Goal: Register for event/course

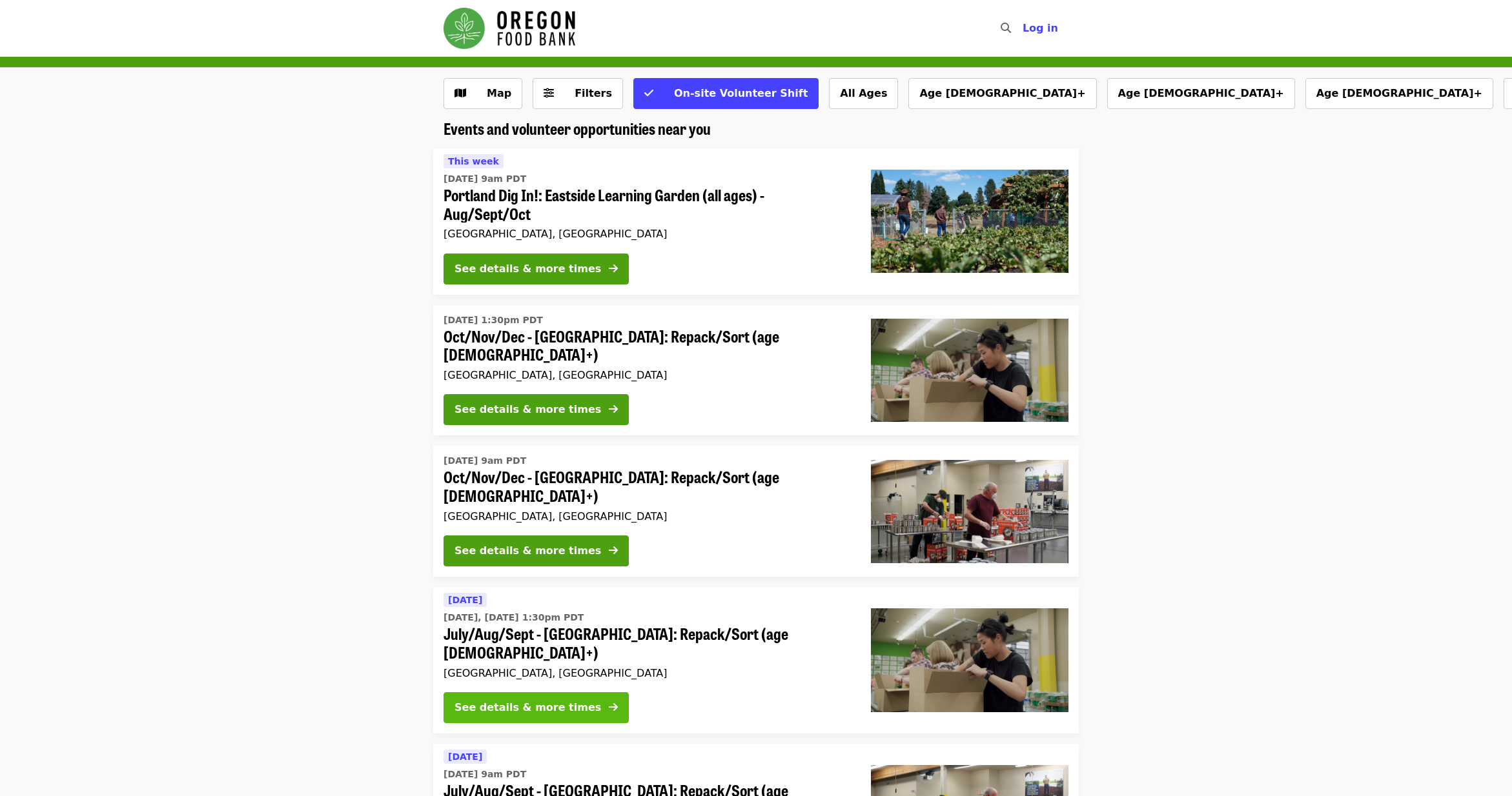
click at [522, 700] on div "See details & more times" at bounding box center [527, 708] width 147 height 15
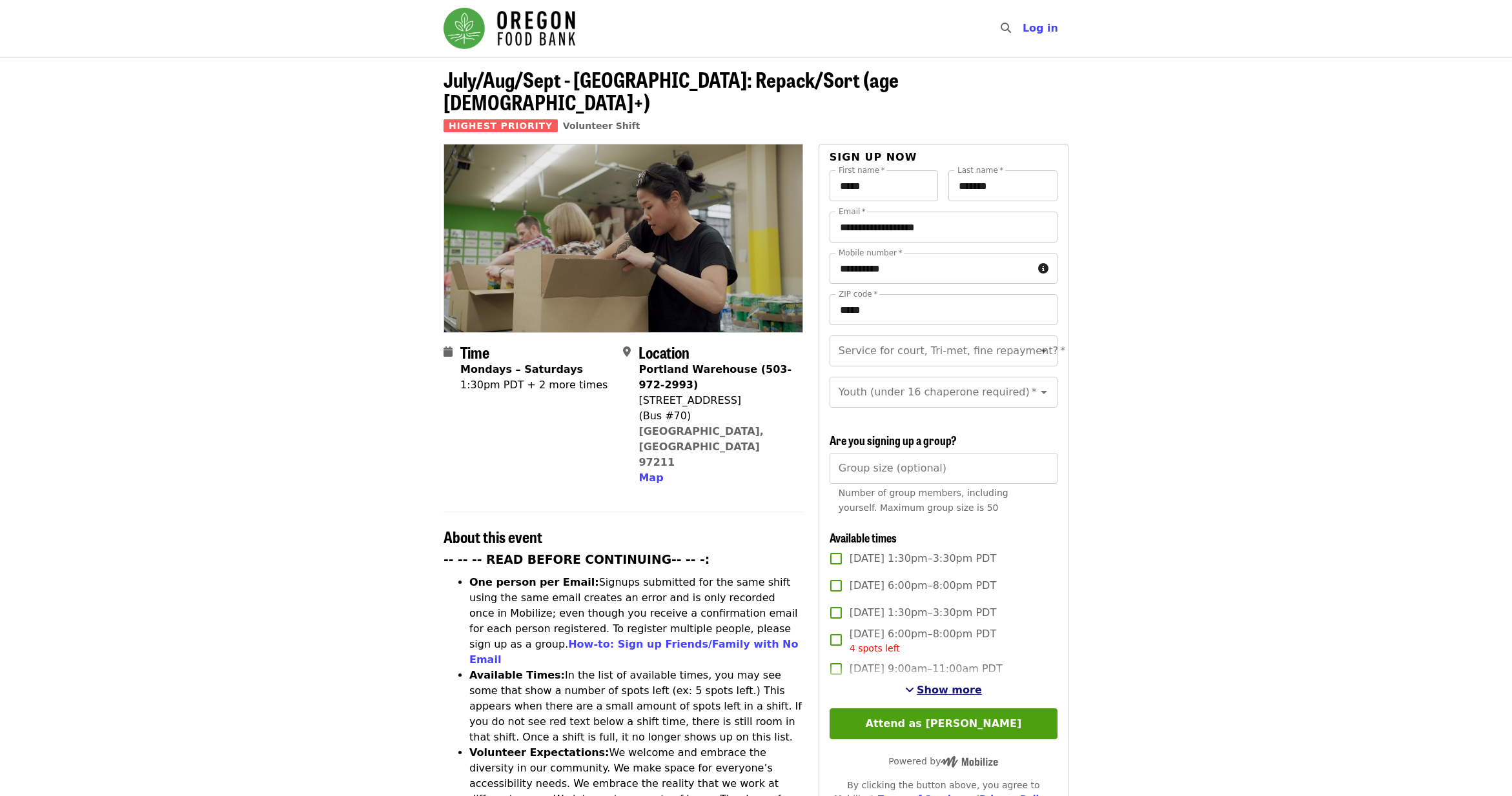
click at [934, 684] on span "Show more" at bounding box center [949, 690] width 65 height 12
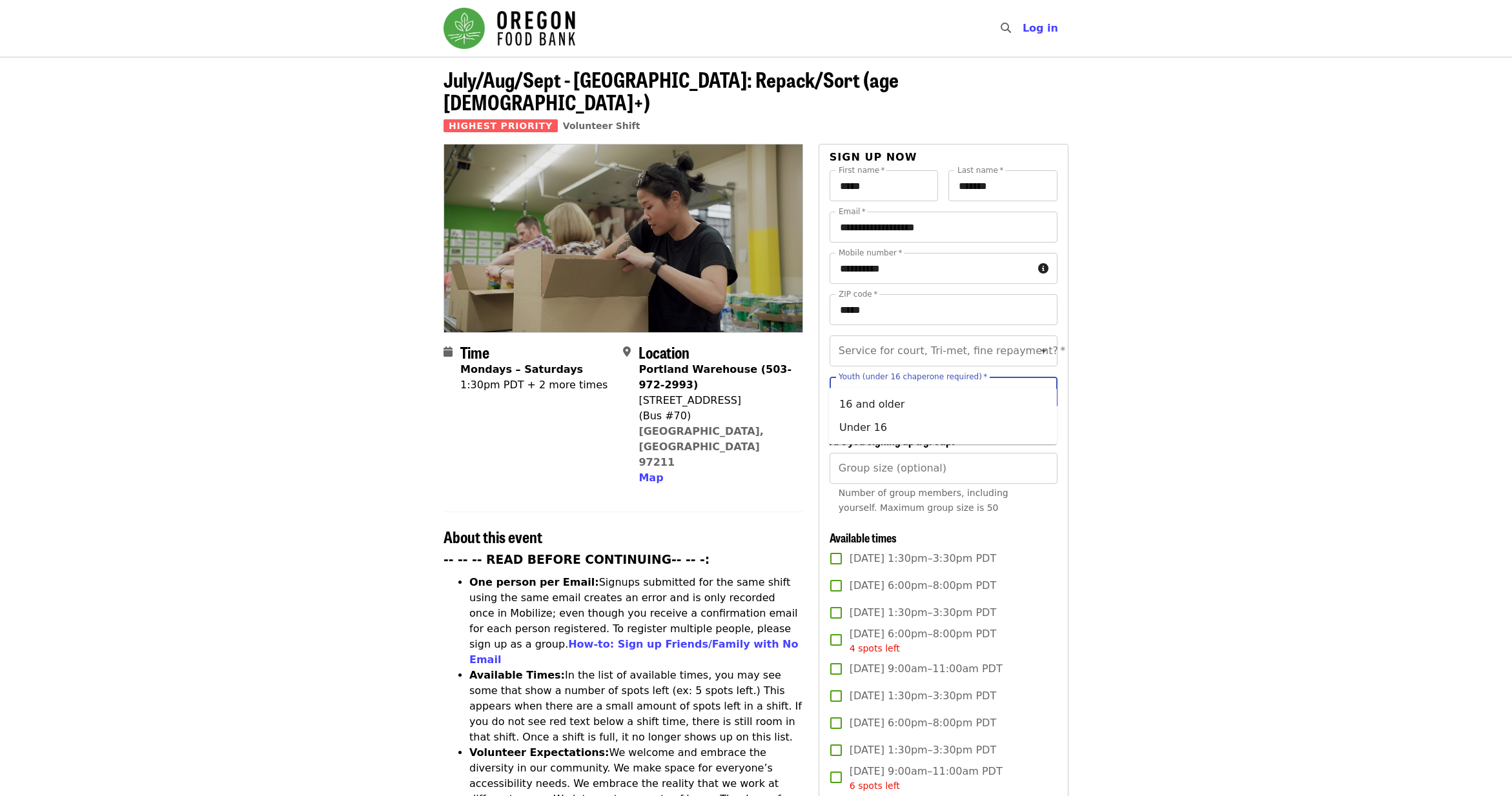
click at [930, 380] on input "Youth (under 16 chaperone required)   *" at bounding box center [927, 392] width 176 height 25
click at [904, 409] on li "16 and older" at bounding box center [942, 404] width 228 height 23
type input "**********"
click at [952, 342] on div "Service for court, Tri-met, fine repayment? *" at bounding box center [943, 351] width 228 height 31
click at [932, 339] on input "Service for court, Tri-met, fine repayment?   *" at bounding box center [927, 351] width 176 height 25
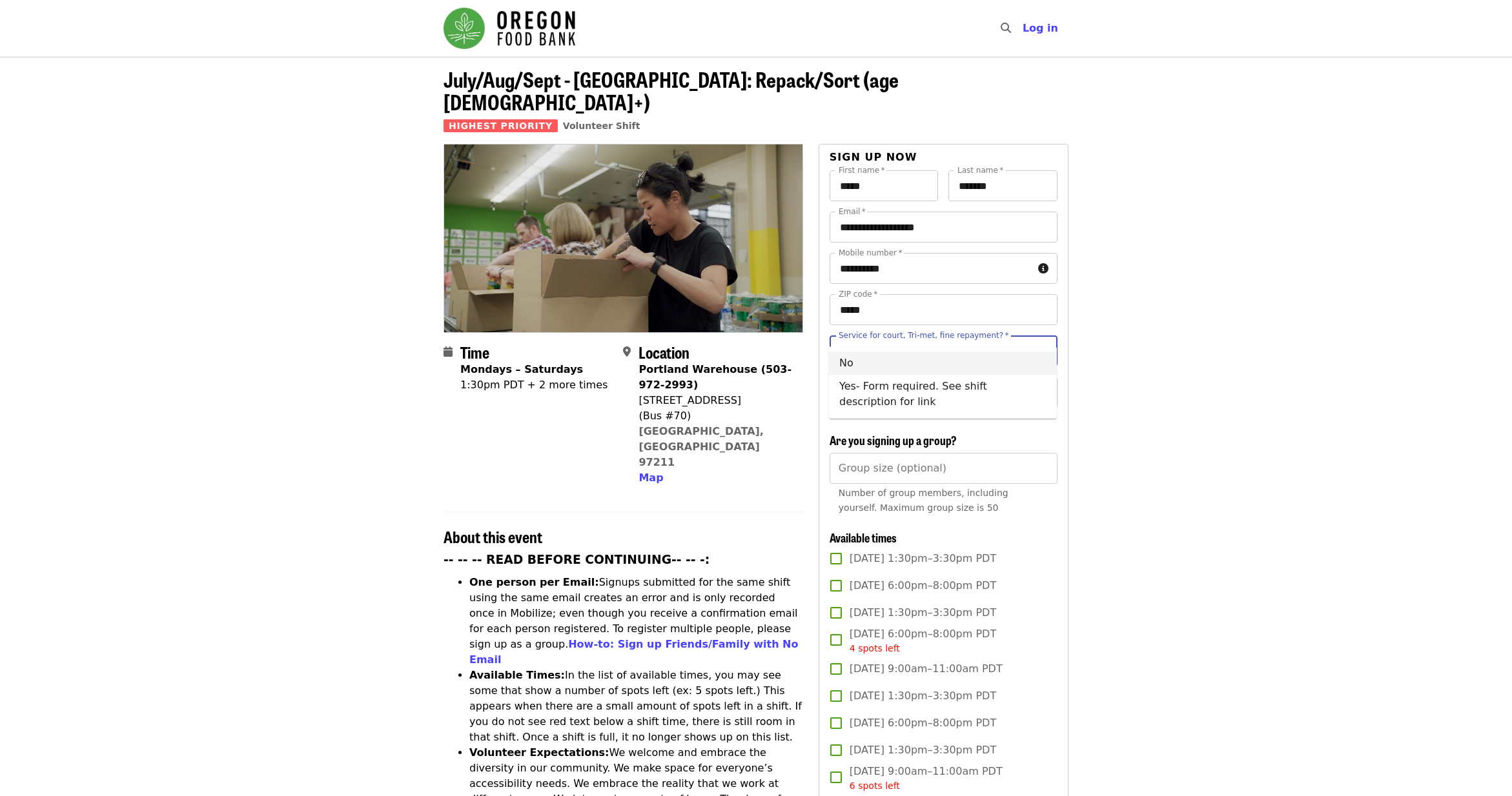
click at [893, 364] on li "No" at bounding box center [942, 363] width 228 height 23
type input "**"
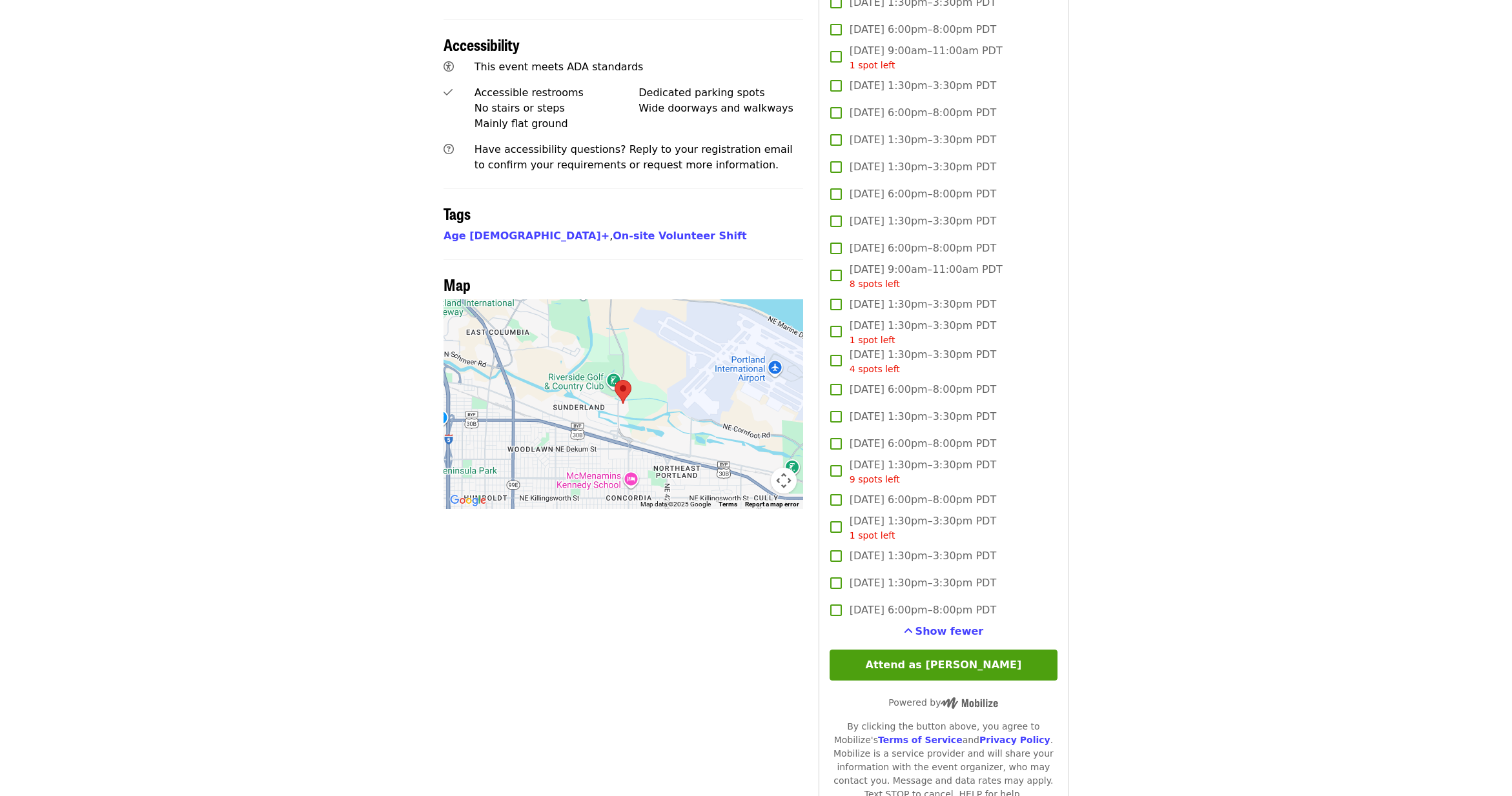
scroll to position [933, 0]
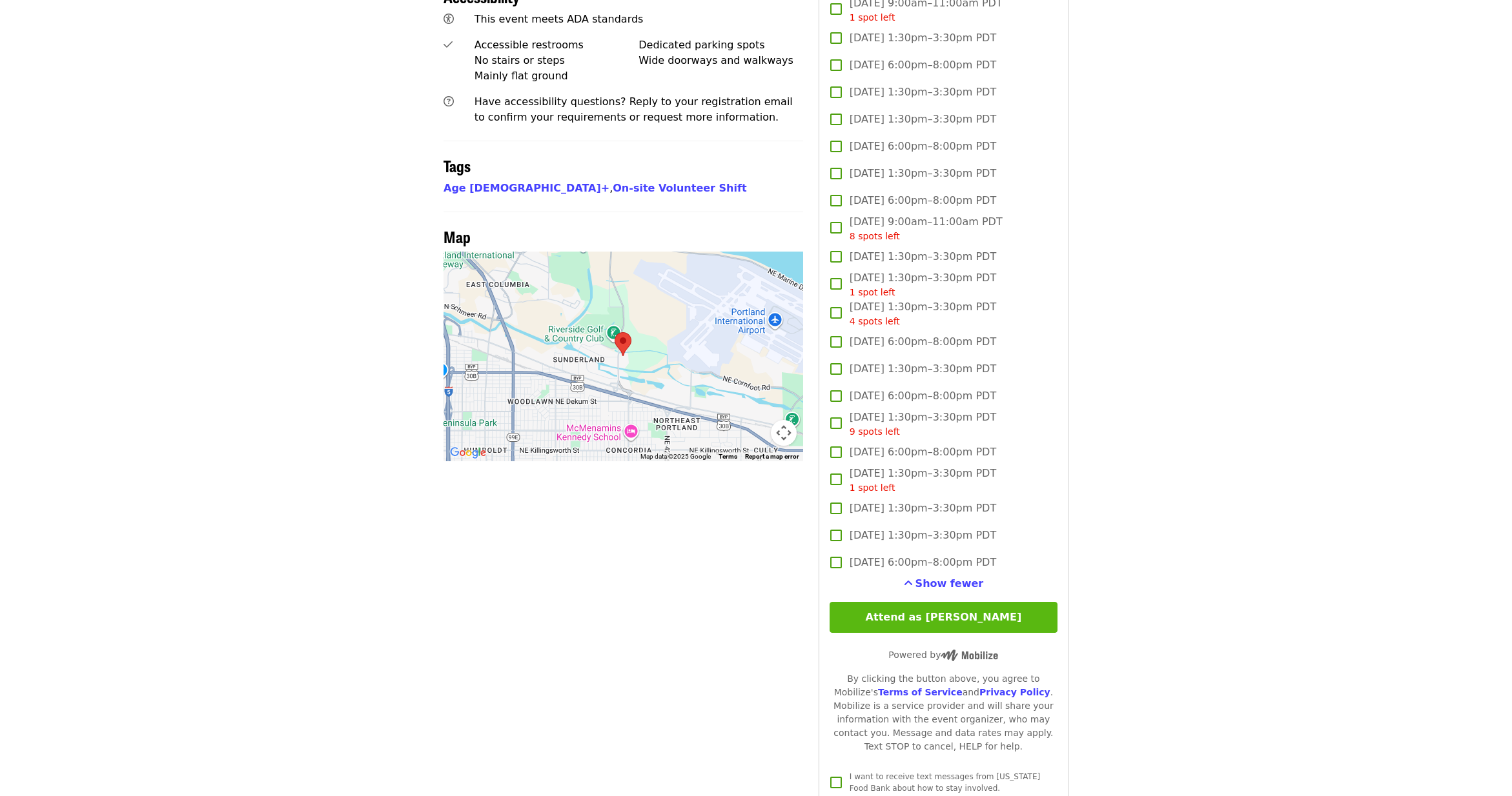
click at [901, 605] on button "Attend as [PERSON_NAME]" at bounding box center [943, 617] width 228 height 31
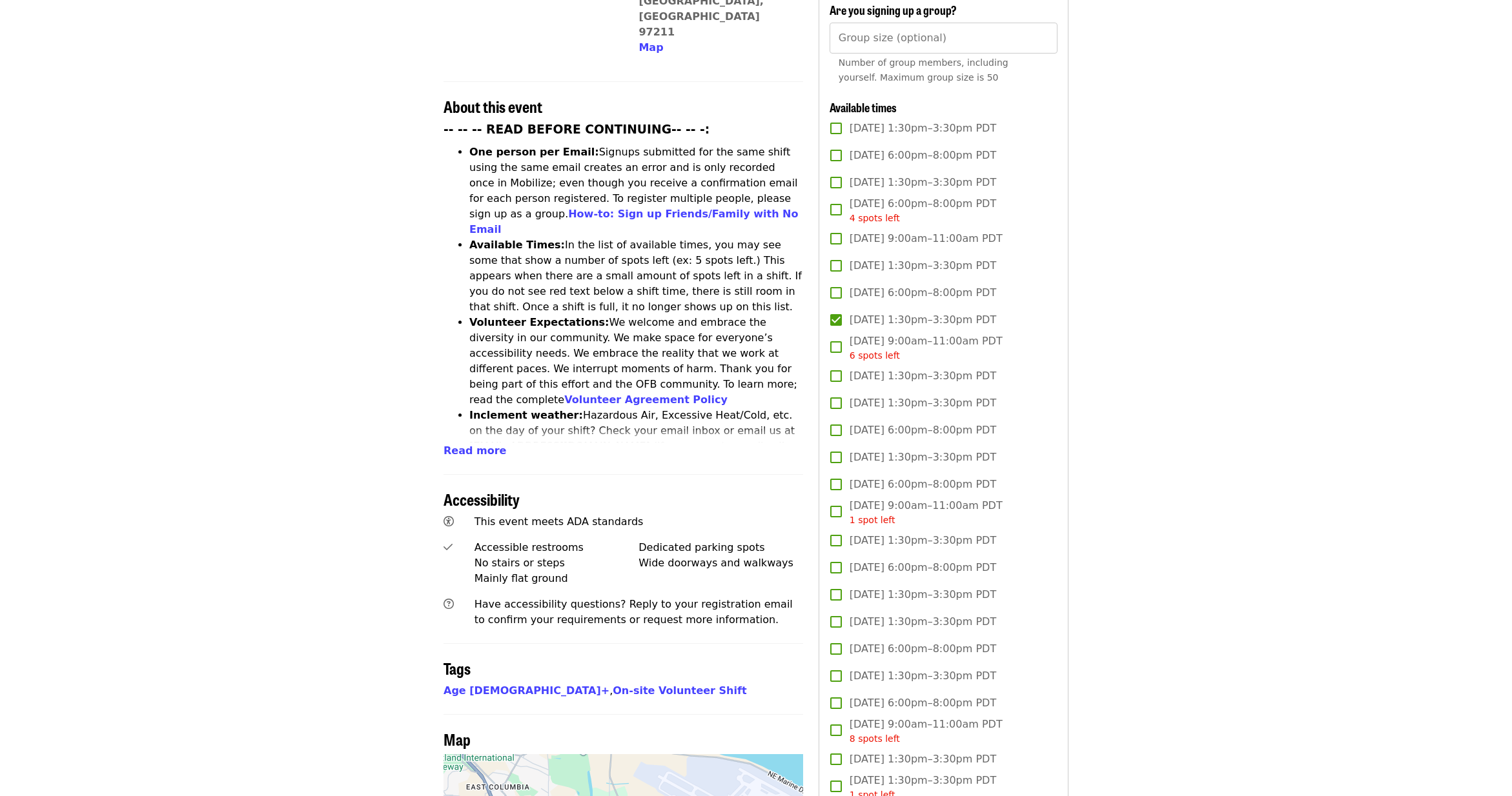
scroll to position [0, 0]
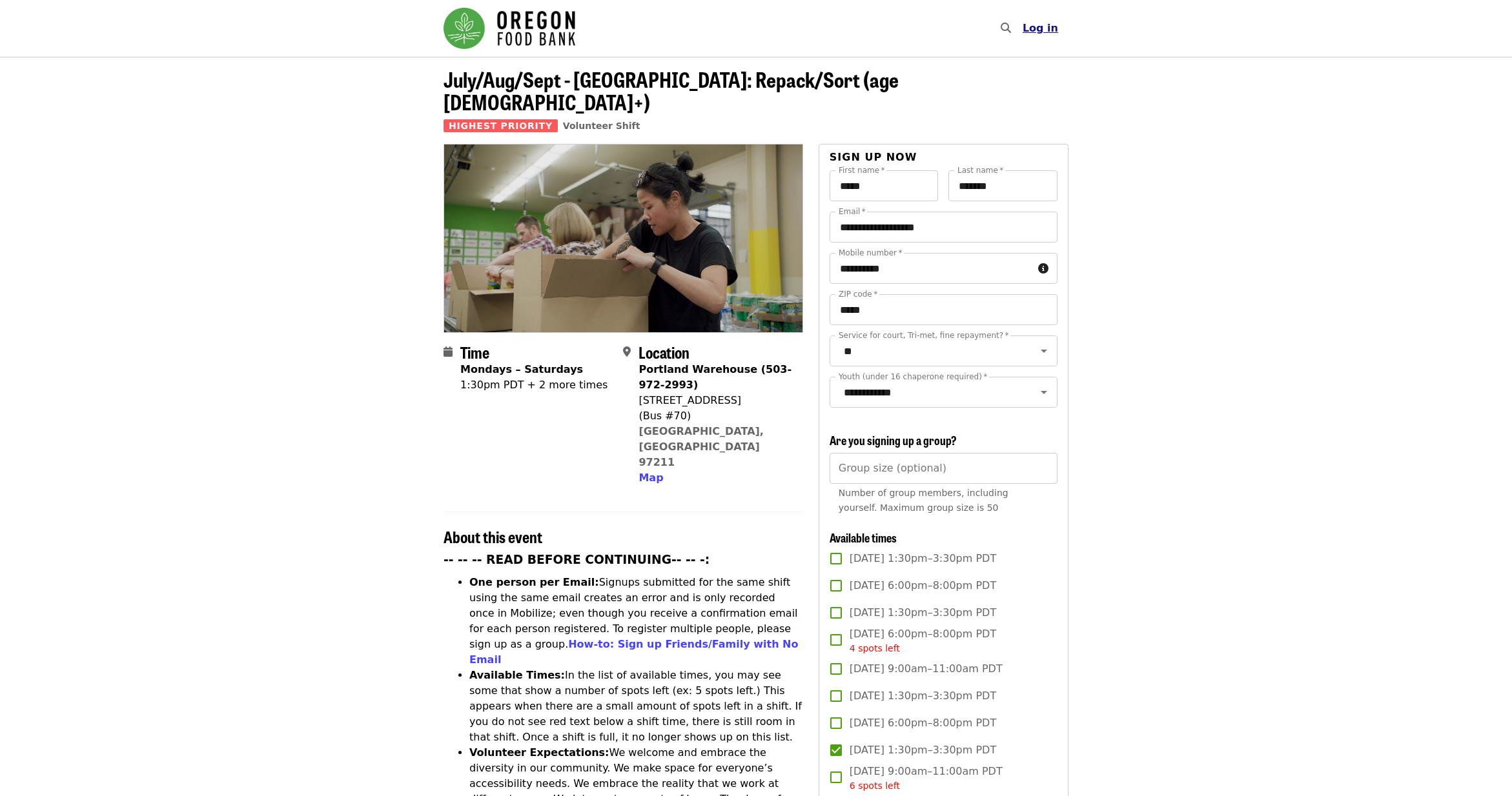
click at [1039, 35] on button "Log in" at bounding box center [1040, 28] width 56 height 25
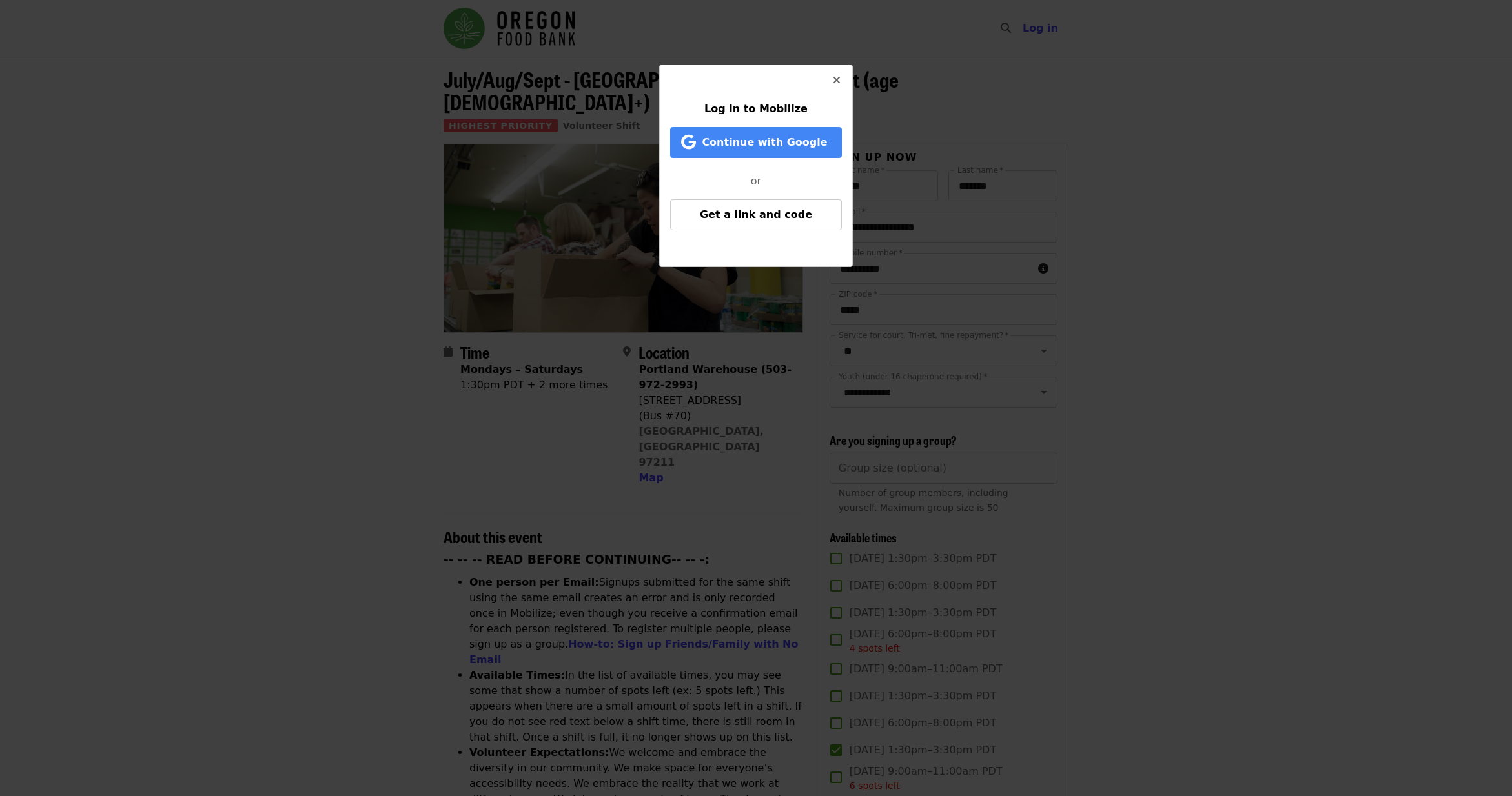
click at [833, 82] on icon "times icon" at bounding box center [836, 81] width 8 height 12
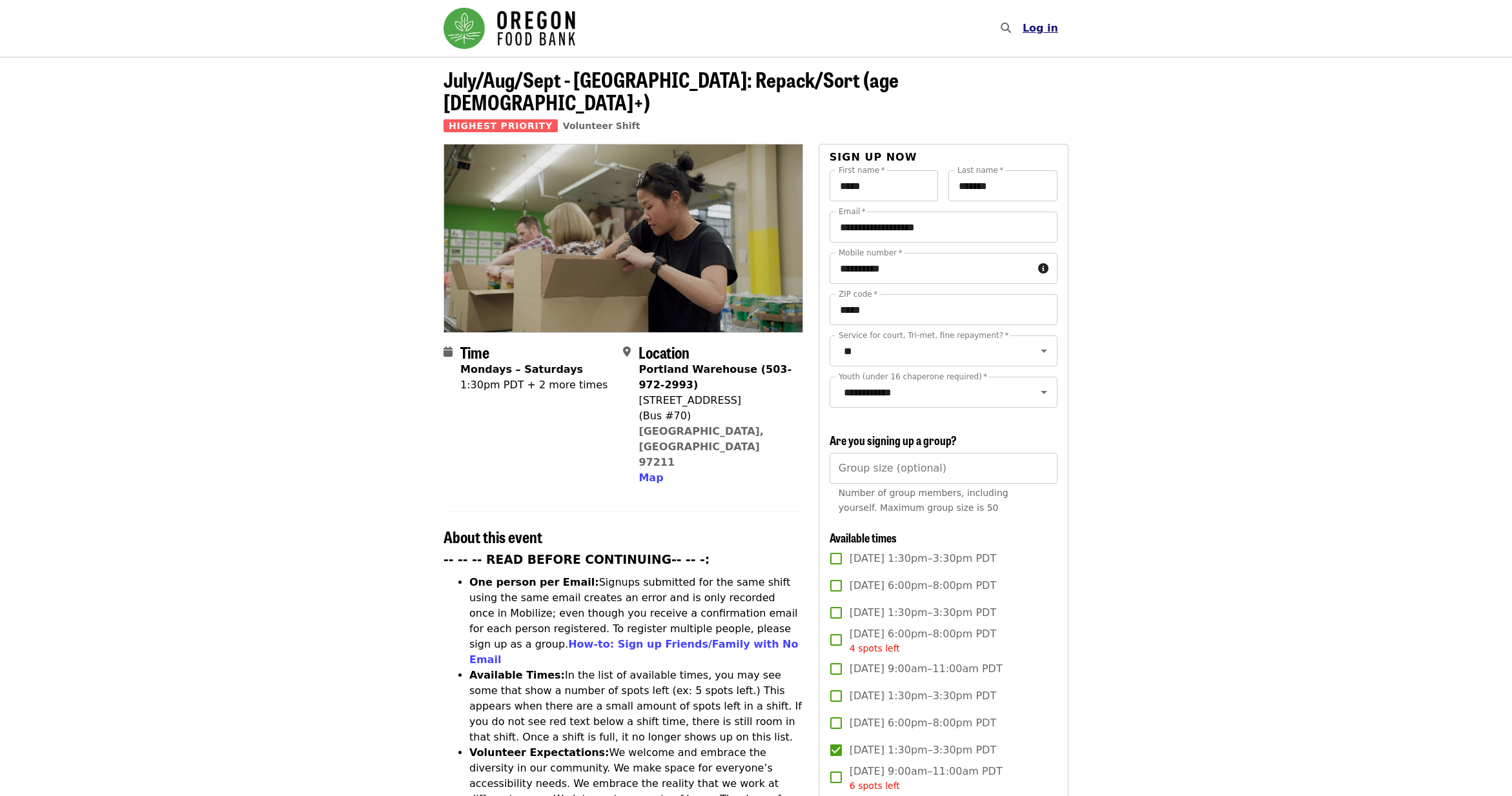
click at [1059, 34] on button "Log in" at bounding box center [1040, 28] width 56 height 25
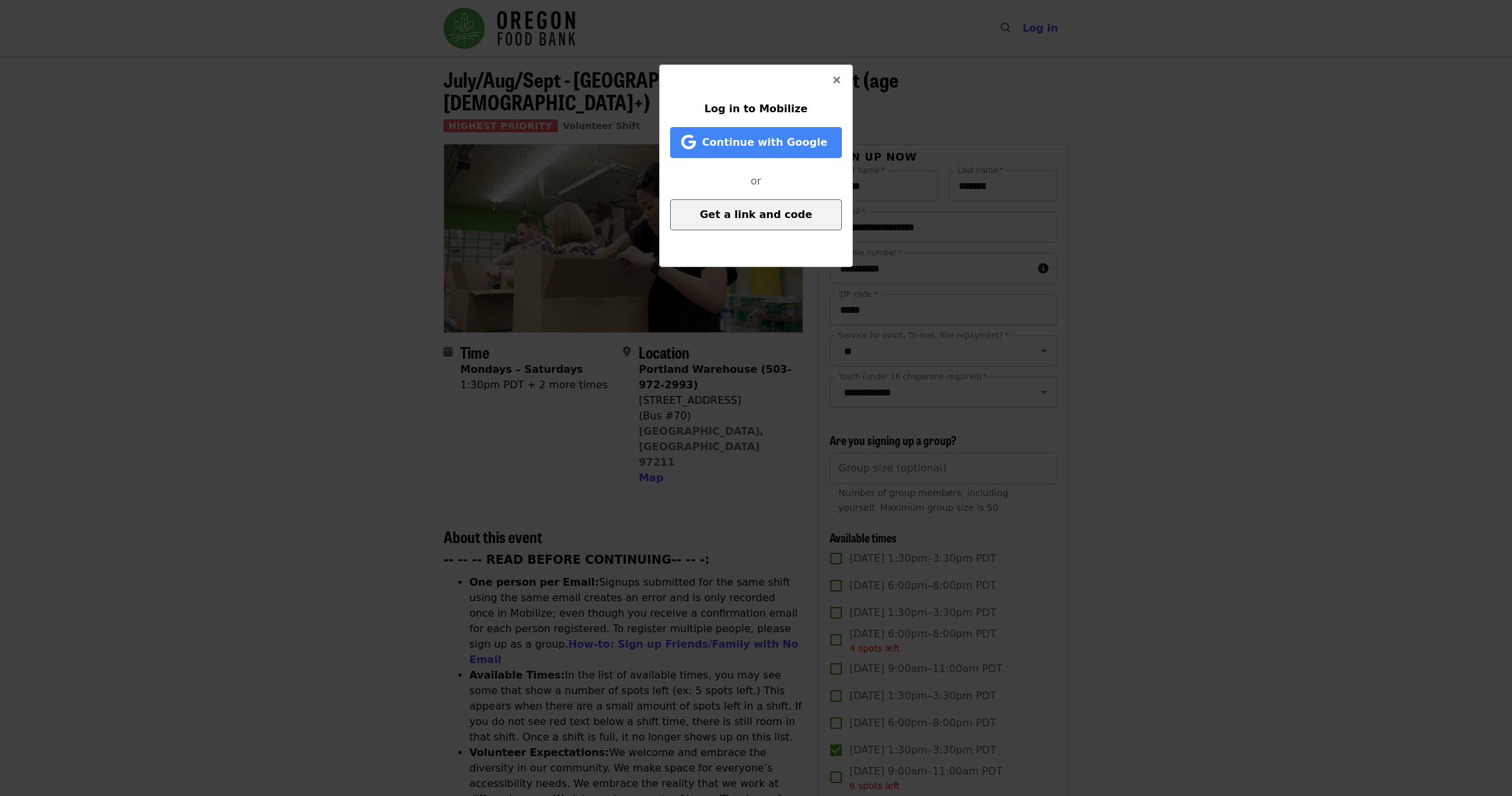
click at [754, 210] on span "Get a link and code" at bounding box center [756, 214] width 112 height 12
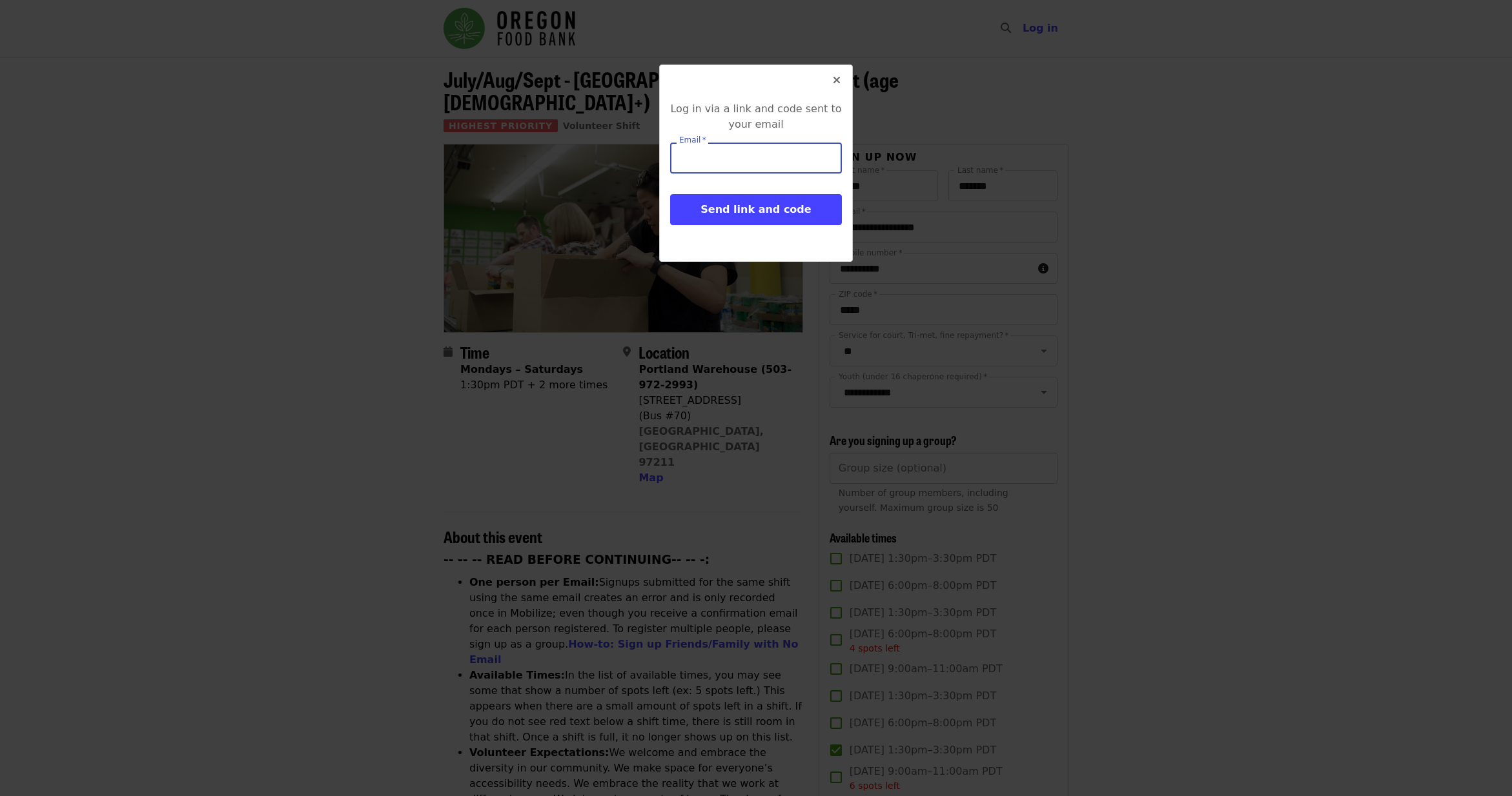
click at [742, 168] on input "Email   *" at bounding box center [756, 158] width 171 height 31
type input "**********"
click at [767, 214] on span "Send link and code" at bounding box center [756, 209] width 110 height 12
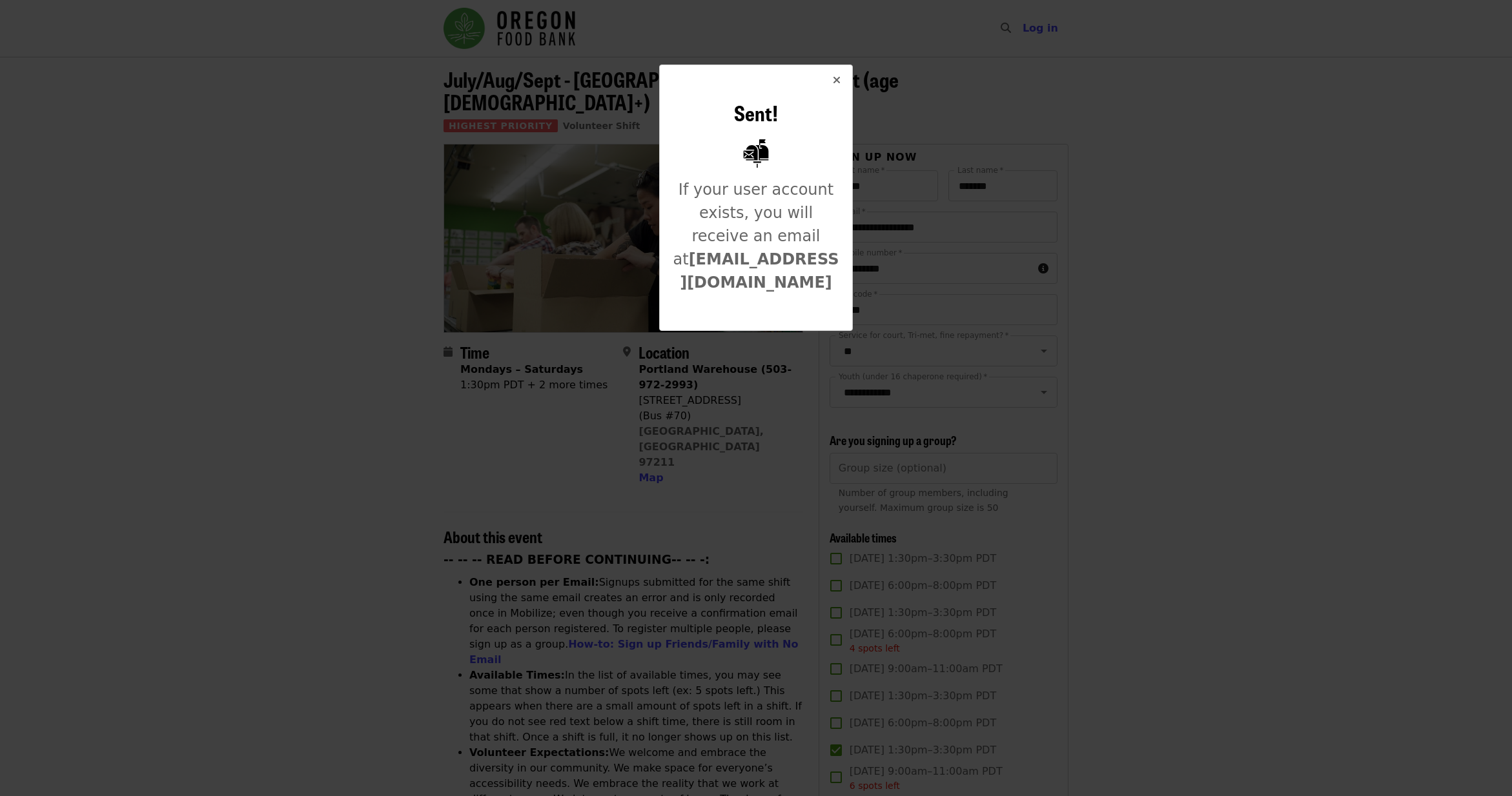
click at [836, 79] on icon "times icon" at bounding box center [836, 81] width 8 height 12
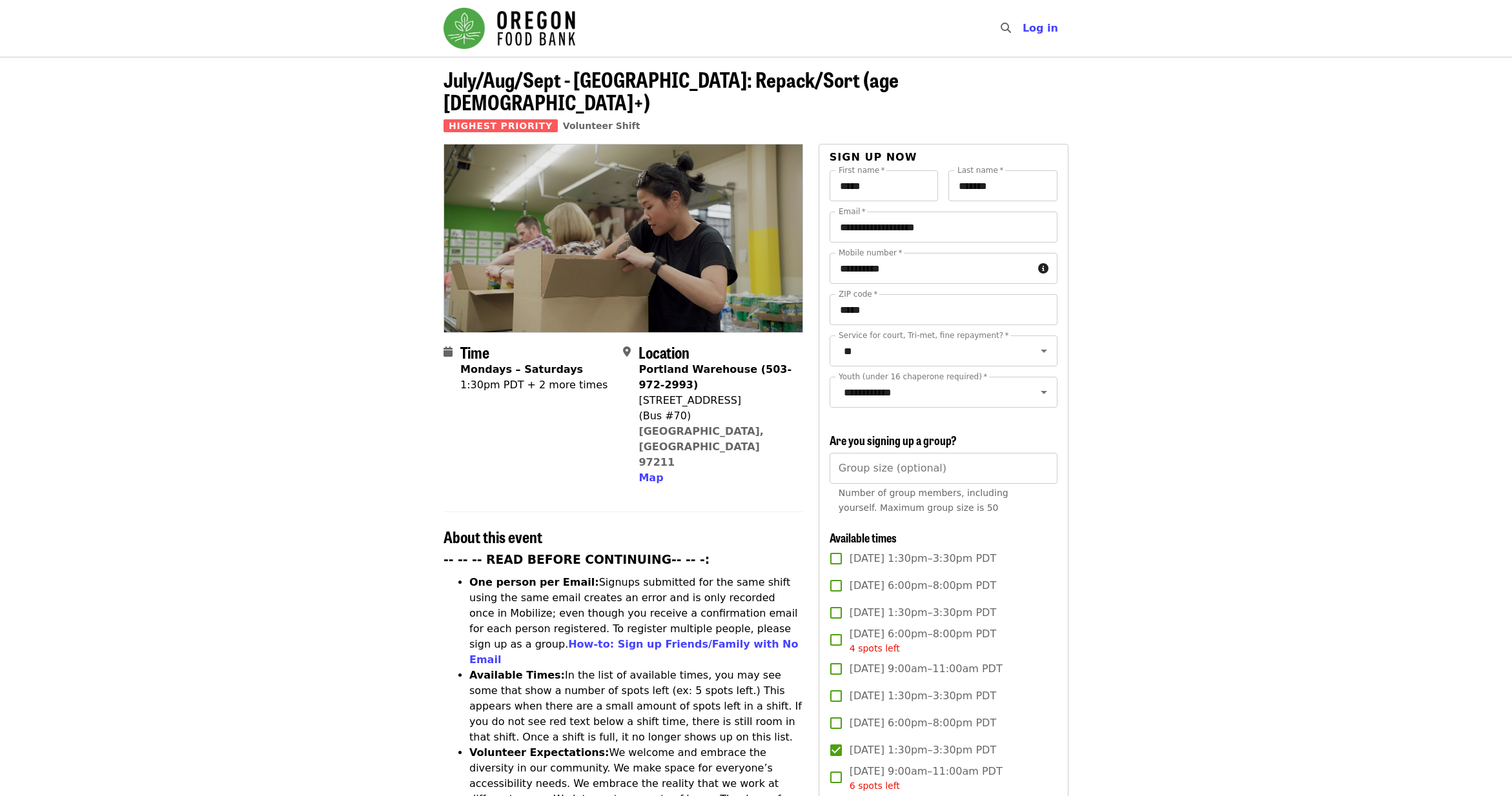
click at [1009, 58] on header "July/Aug/Sept - [GEOGRAPHIC_DATA]: Repack/Sort (age [DEMOGRAPHIC_DATA]+) Highes…" at bounding box center [756, 100] width 1512 height 87
click at [553, 26] on img "Main navigation" at bounding box center [509, 28] width 131 height 42
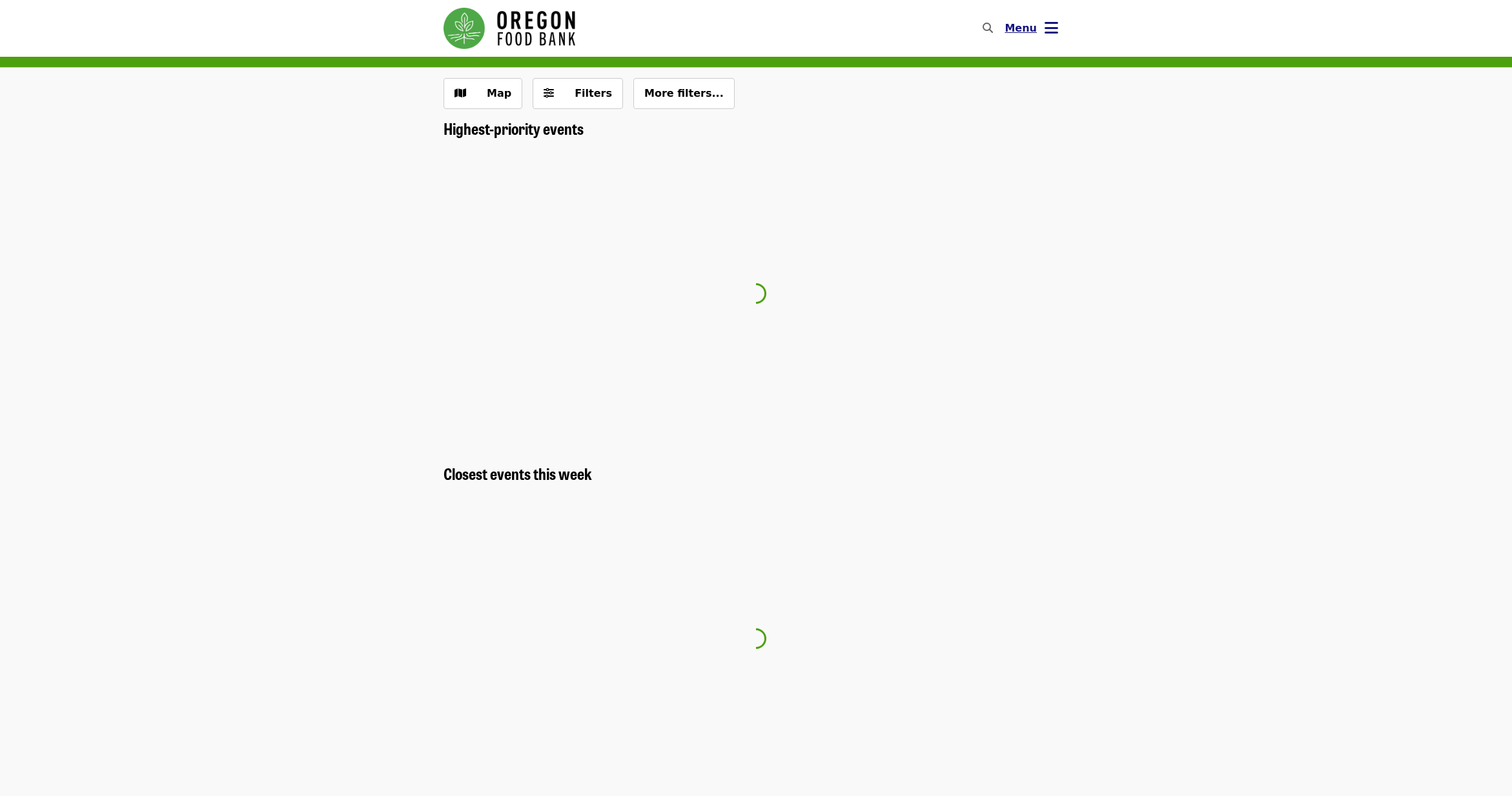
click at [1058, 36] on button "Menu" at bounding box center [1031, 28] width 75 height 31
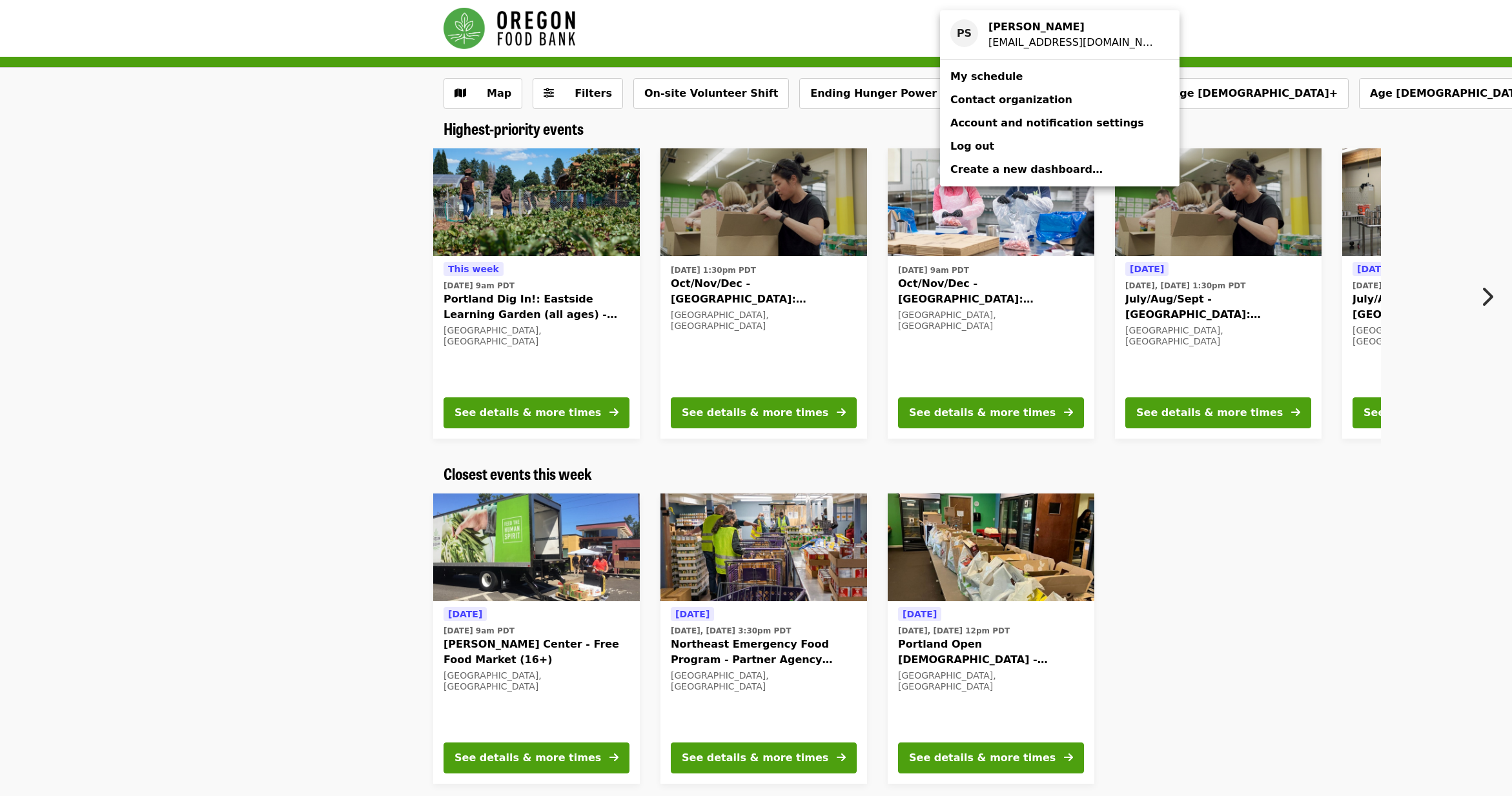
click at [330, 220] on div "Account menu" at bounding box center [756, 398] width 1512 height 796
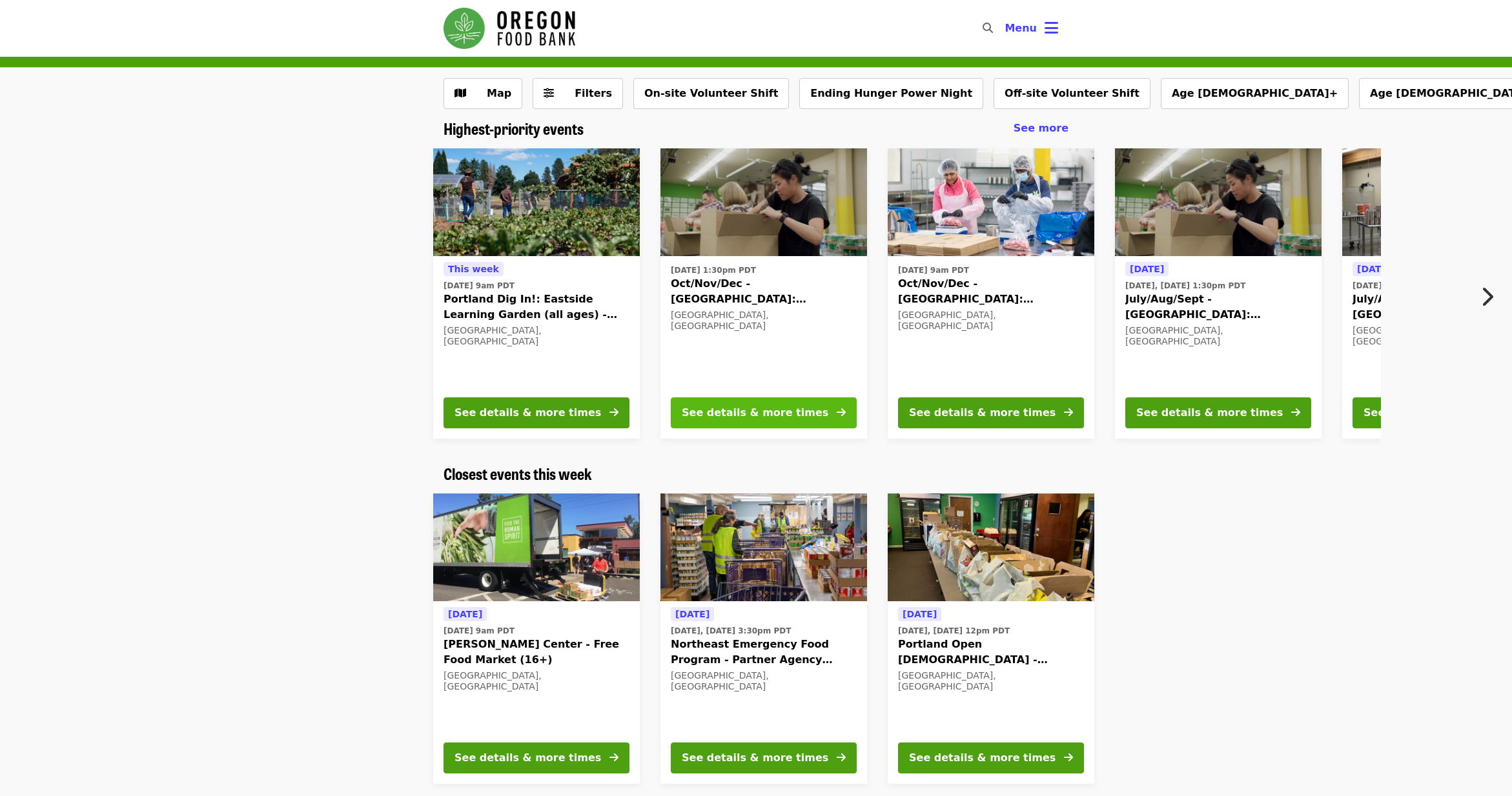
click at [777, 420] on div "See details & more times" at bounding box center [755, 413] width 147 height 15
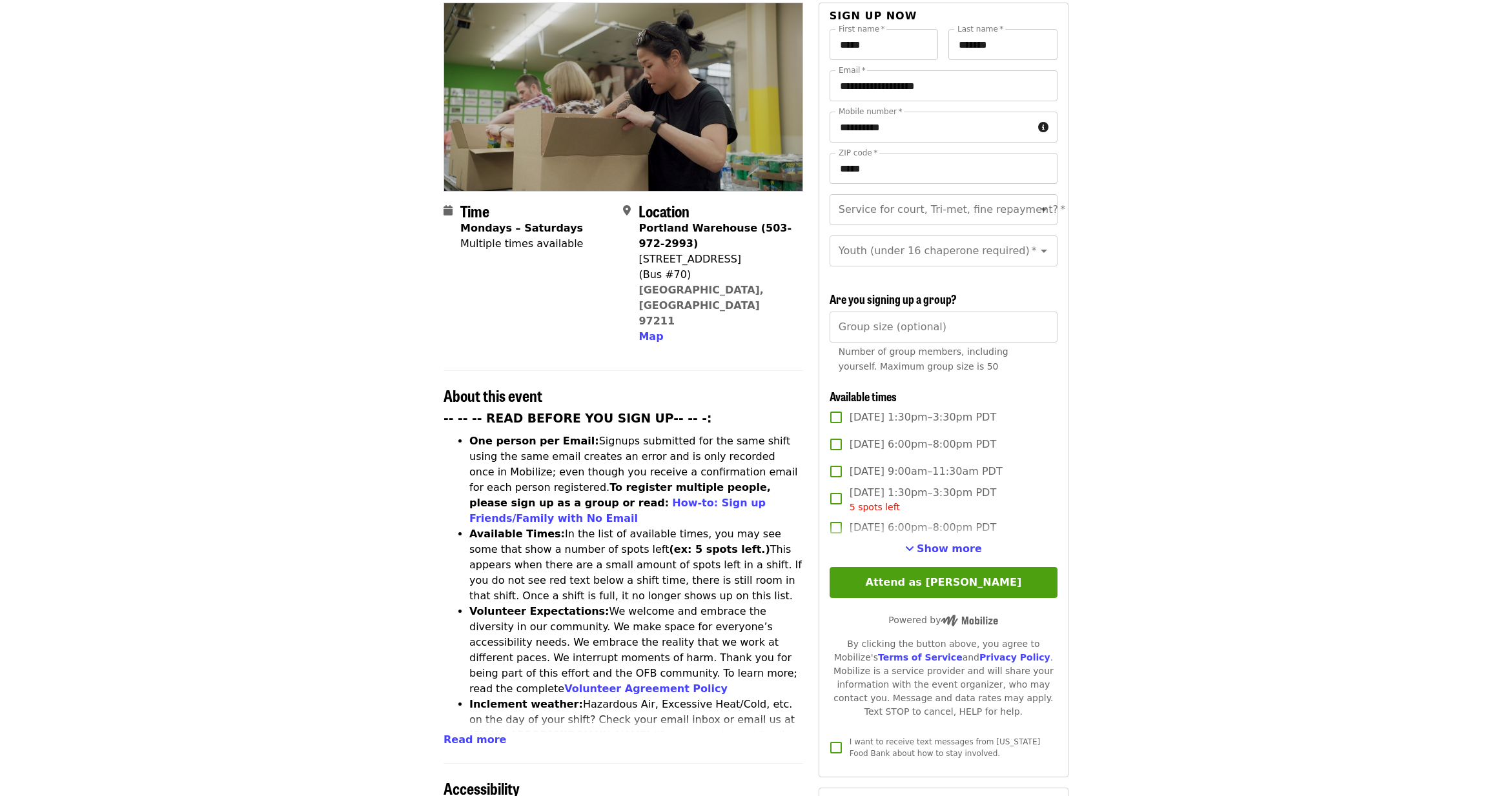
scroll to position [142, 0]
click at [956, 197] on input "Service for court, Tri-met, fine repayment?   *" at bounding box center [927, 209] width 176 height 25
click at [915, 223] on li "No" at bounding box center [942, 220] width 228 height 23
type input "**"
click at [918, 238] on input "Youth (under 16 chaperone required)   *" at bounding box center [927, 250] width 176 height 25
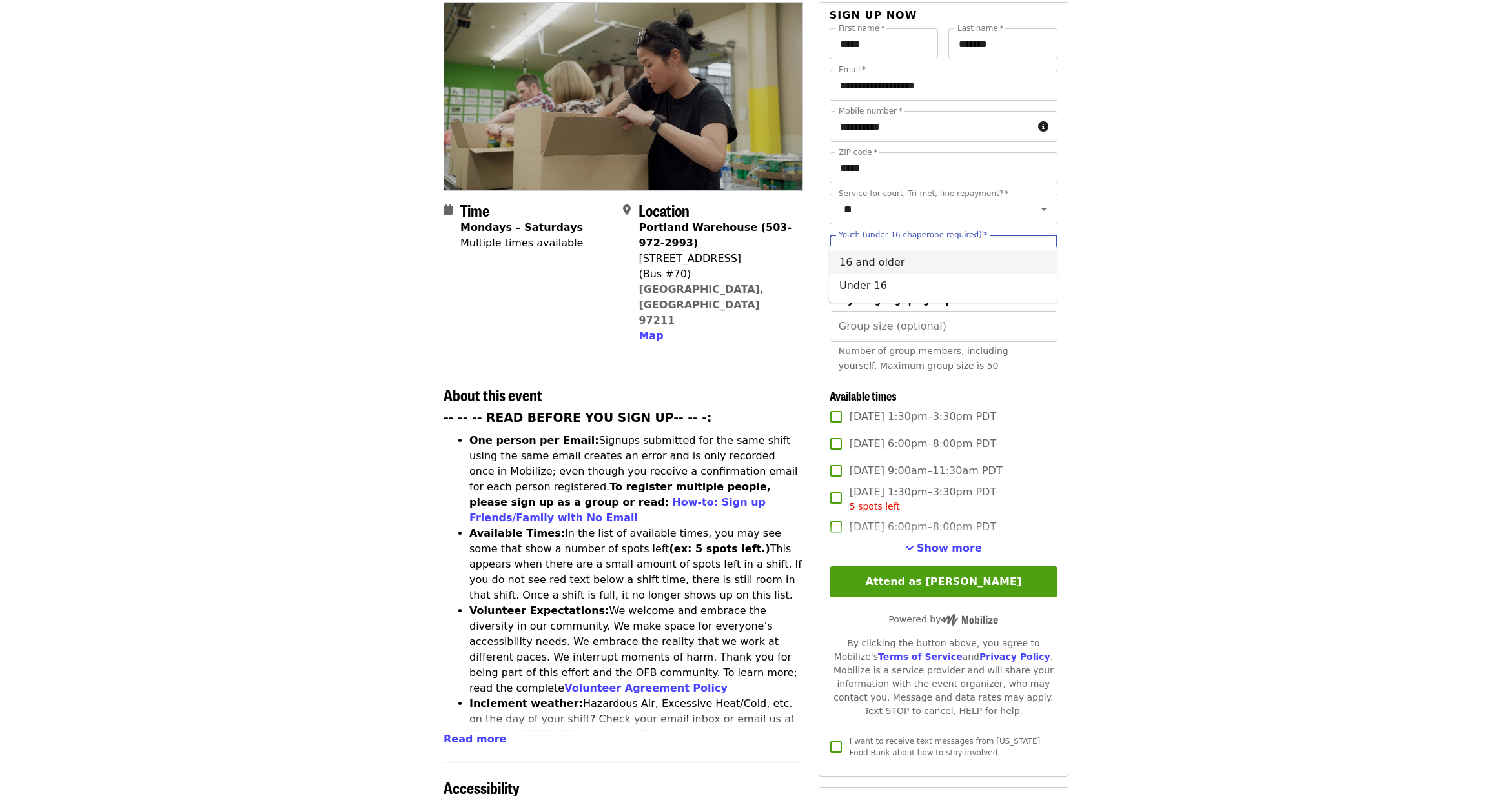
click at [919, 260] on li "16 and older" at bounding box center [942, 262] width 228 height 23
type input "**********"
click at [940, 542] on span "Show more" at bounding box center [949, 548] width 65 height 12
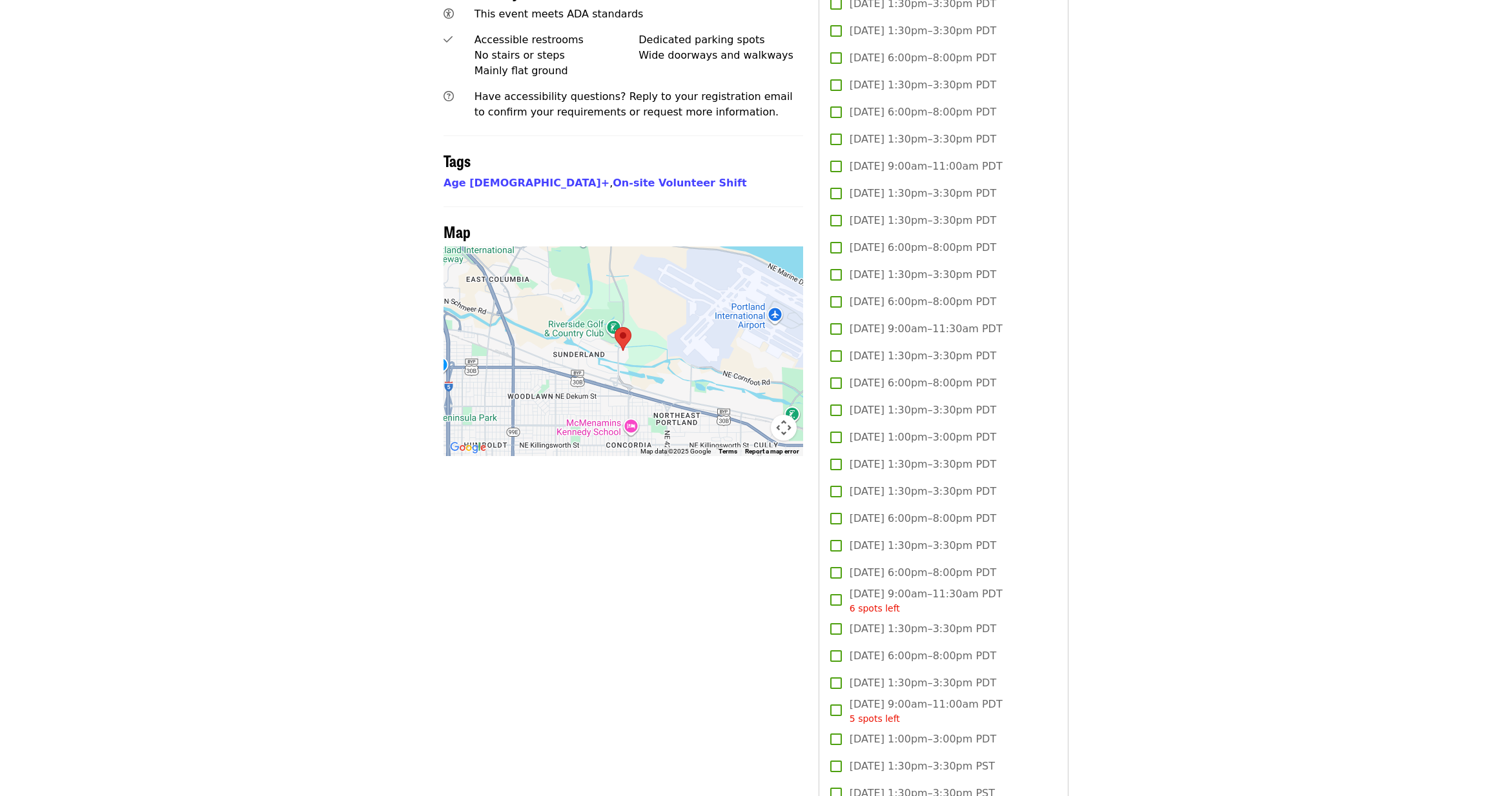
scroll to position [965, 0]
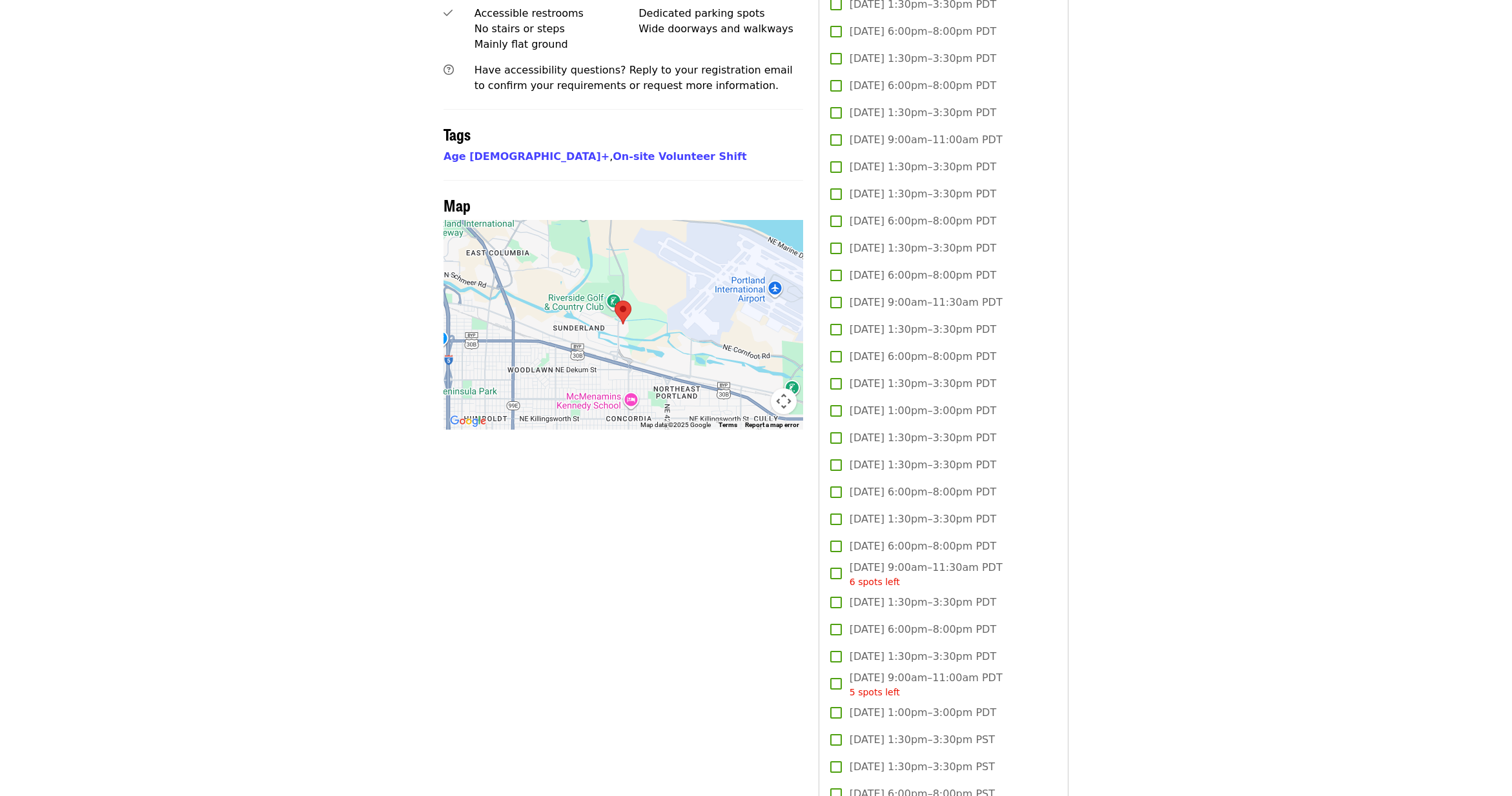
click at [879, 649] on span "[DATE] 1:30pm–3:30pm PDT" at bounding box center [923, 657] width 147 height 15
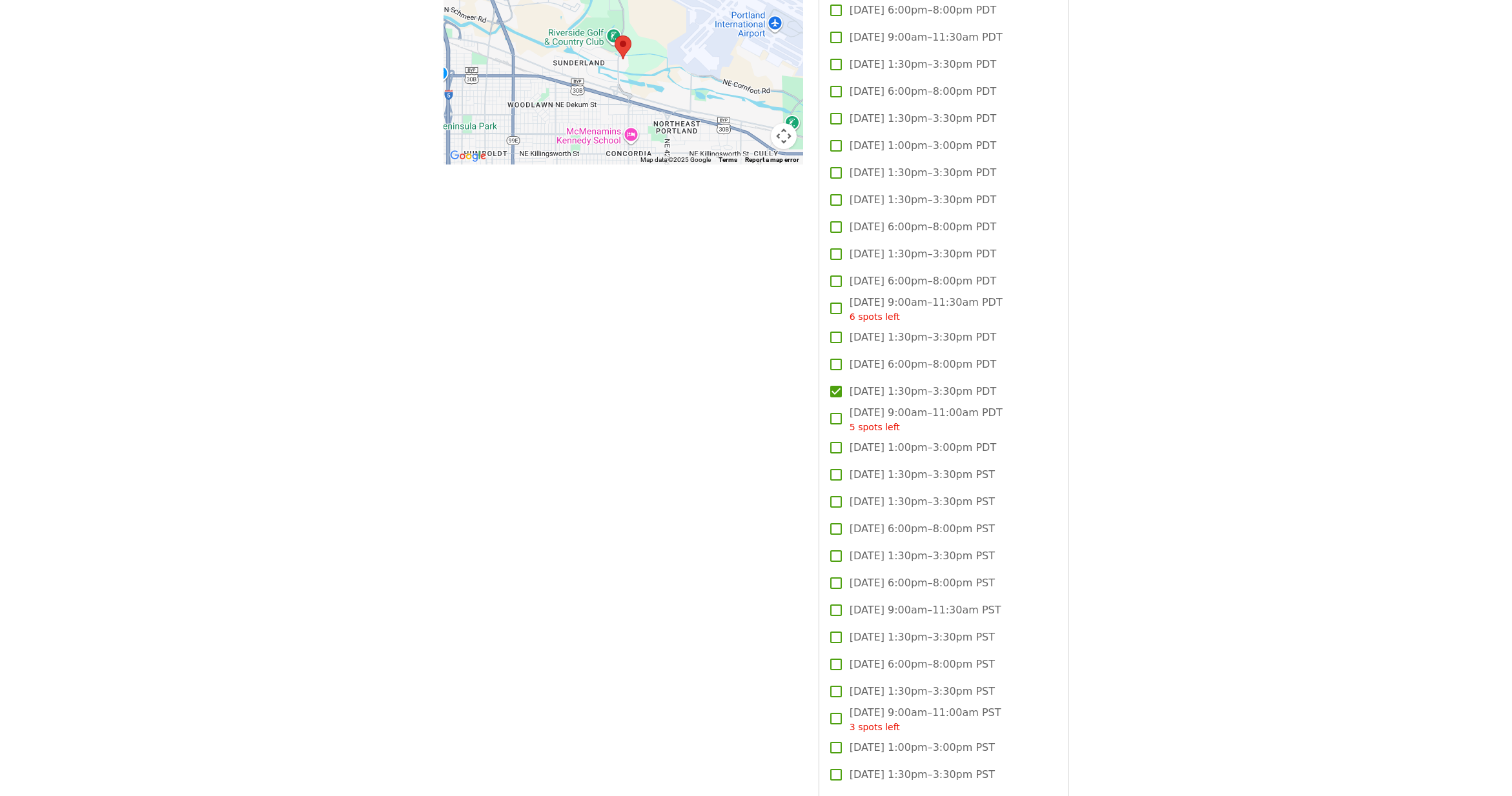
scroll to position [1232, 0]
click at [879, 682] on span "[DATE] 1:30pm–3:30pm PST" at bounding box center [922, 690] width 145 height 15
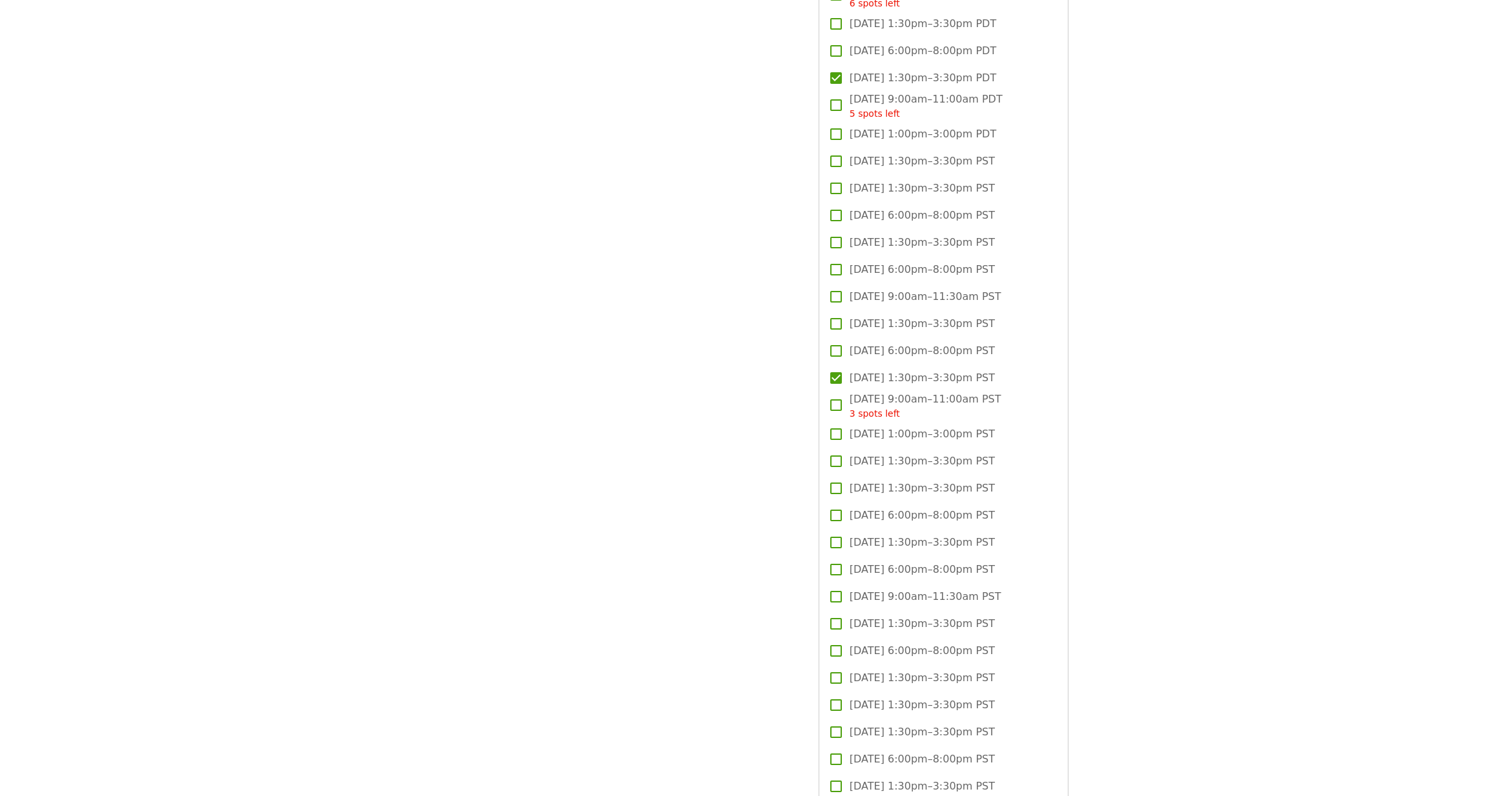
scroll to position [1555, 0]
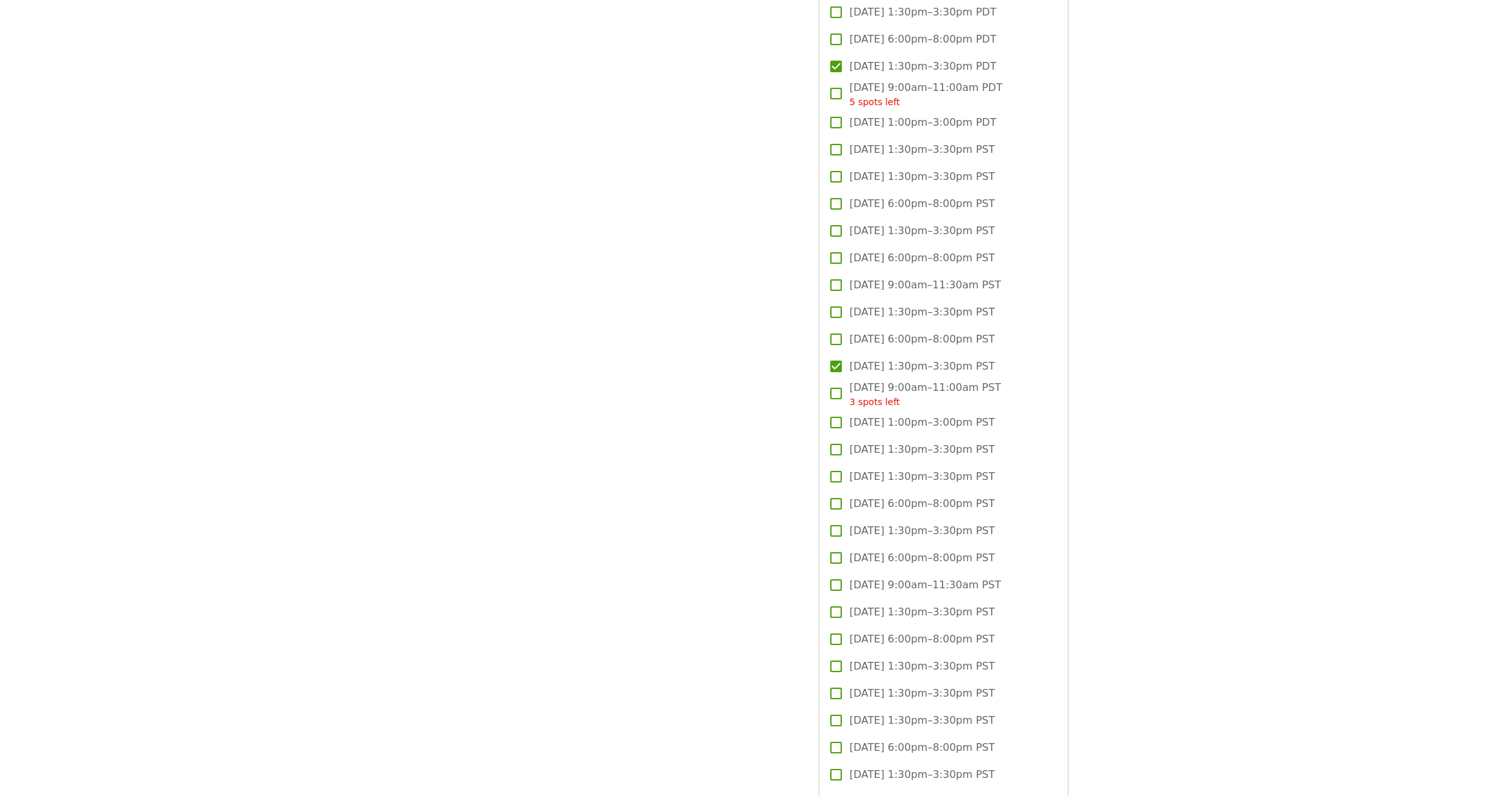
click at [889, 659] on span "[DATE] 1:30pm–3:30pm PST" at bounding box center [922, 666] width 145 height 15
click at [900, 581] on span "[DATE] 1:30pm–3:30pm PST" at bounding box center [922, 588] width 145 height 15
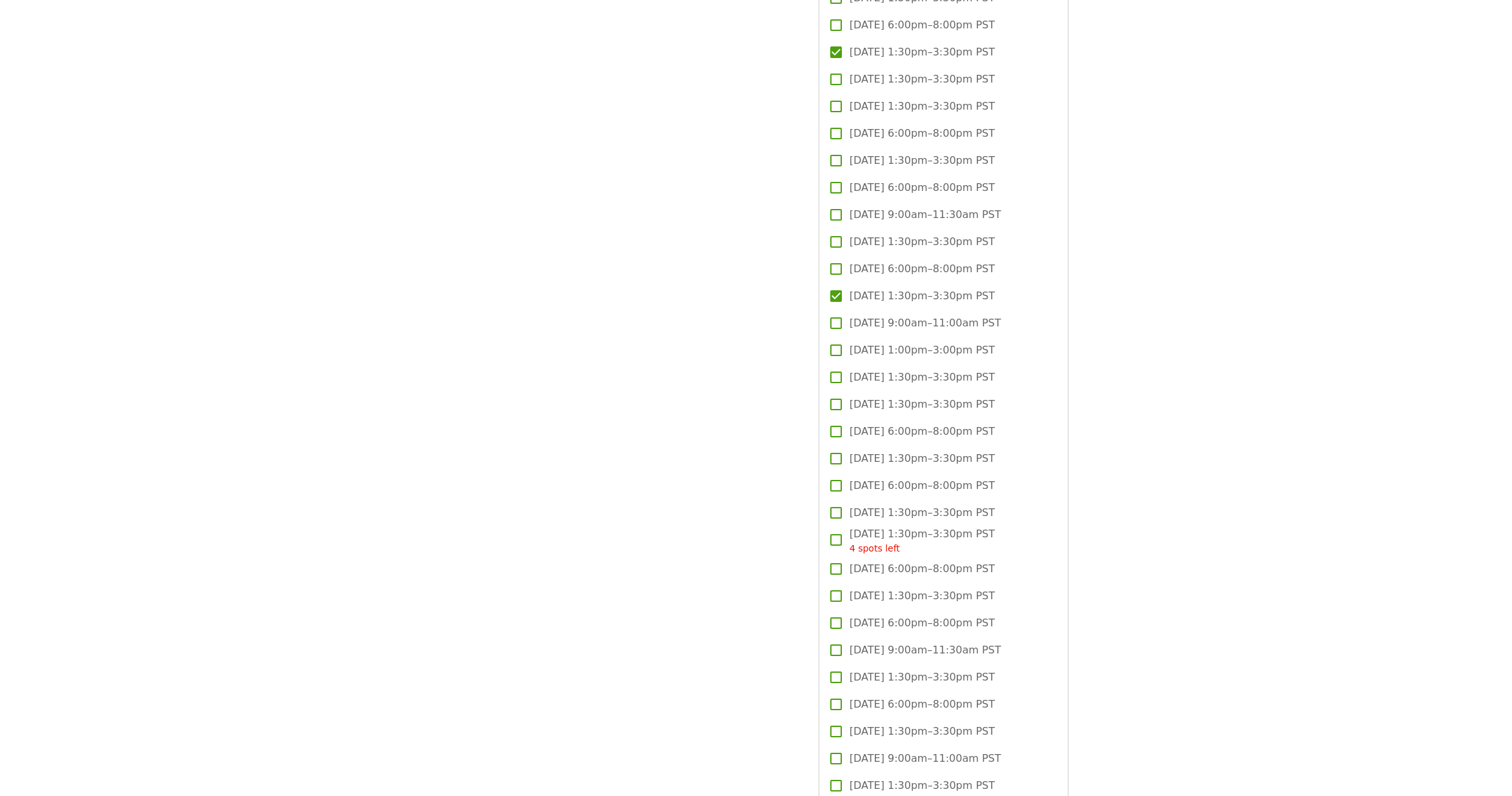
scroll to position [2170, 0]
click at [932, 722] on span "[DATE] 1:30pm–3:30pm PST" at bounding box center [922, 730] width 145 height 15
click at [923, 555] on span "[DATE] 1:30pm–3:30pm PST" at bounding box center [922, 563] width 145 height 15
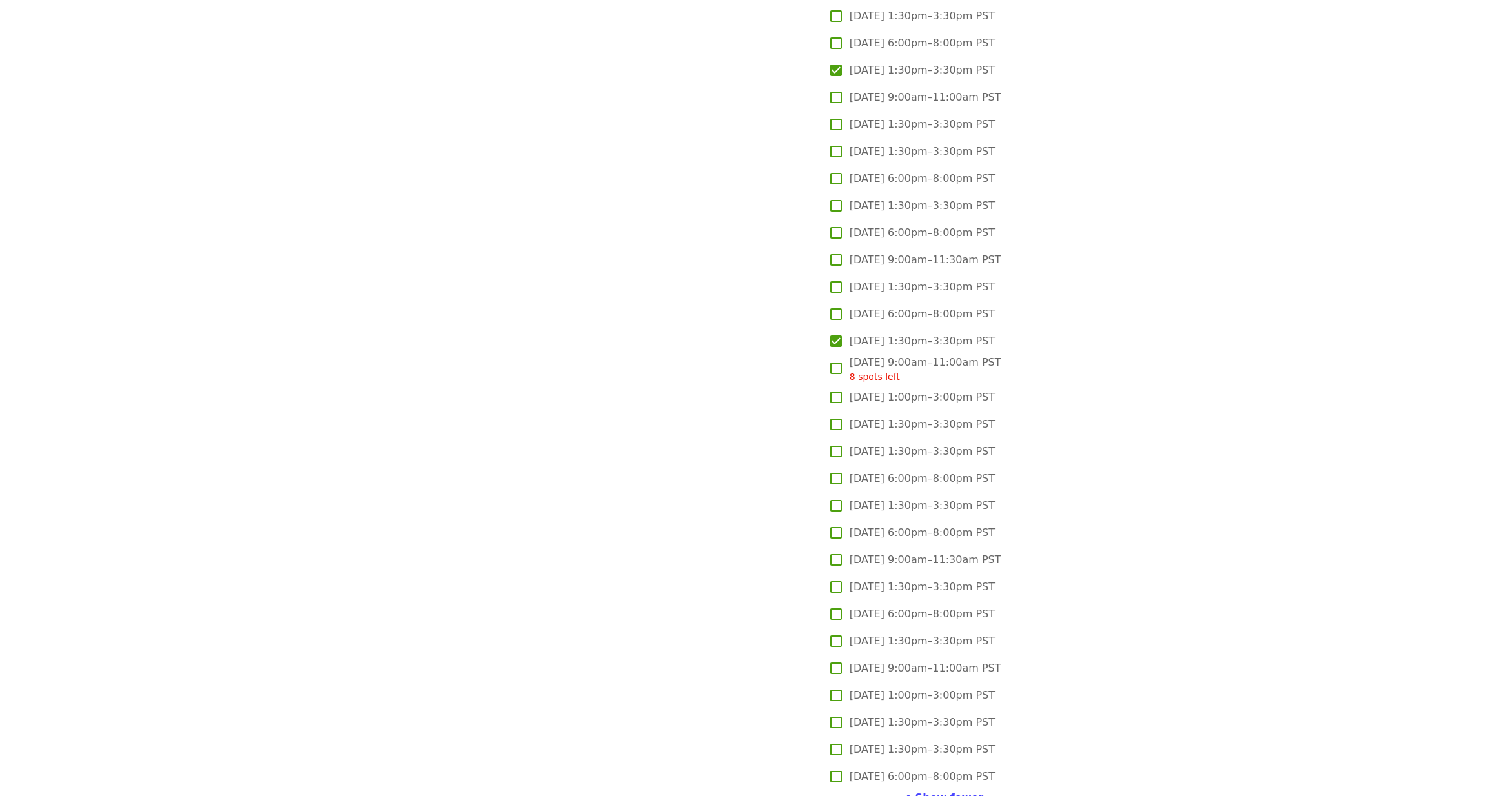
click at [912, 633] on span "[DATE] 1:30pm–3:30pm PST" at bounding box center [922, 641] width 145 height 15
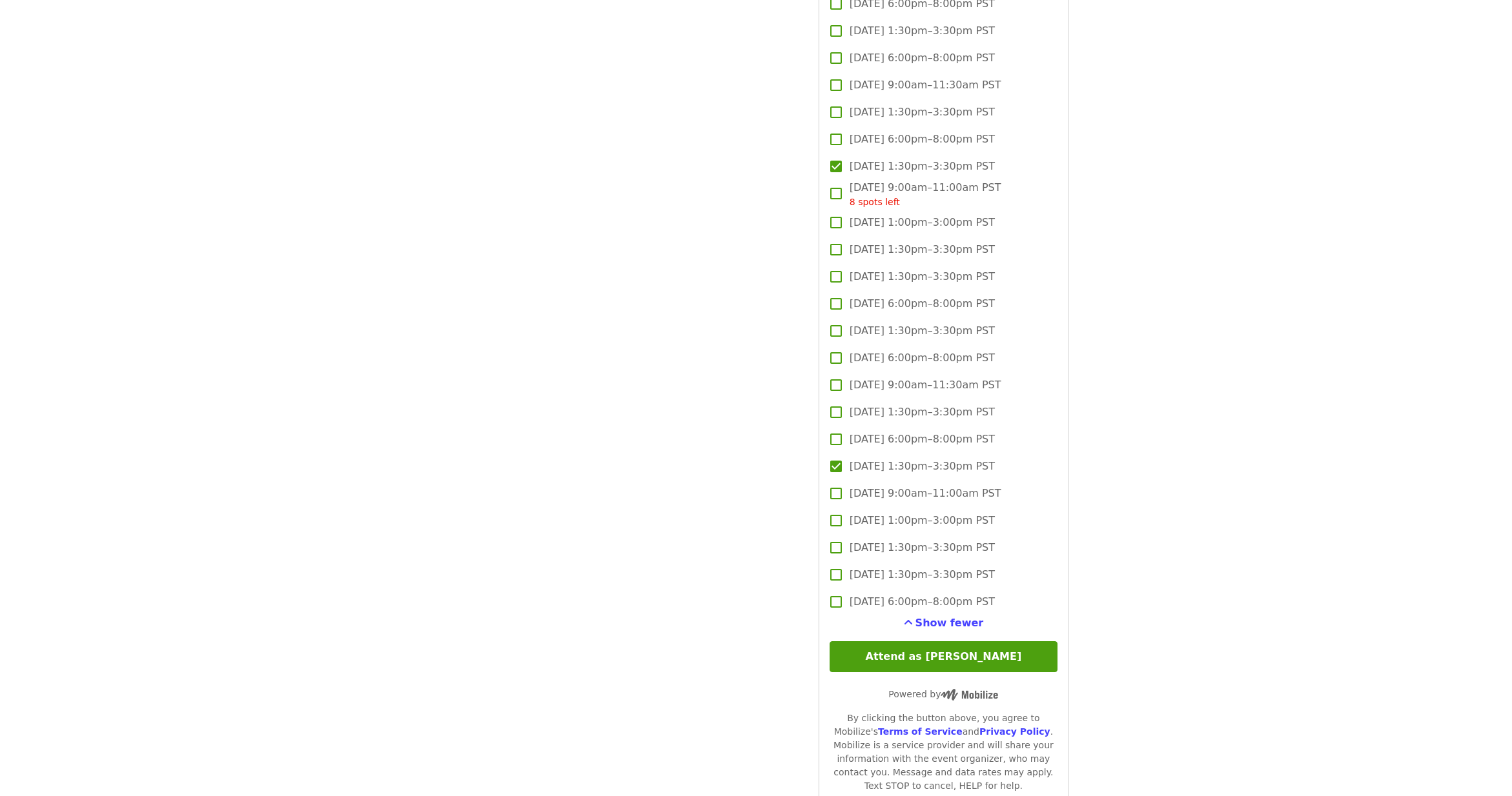
scroll to position [3009, 0]
click at [912, 637] on button "Attend as [PERSON_NAME]" at bounding box center [943, 653] width 228 height 31
click at [911, 563] on span "[DATE] 1:30pm–3:30pm PST" at bounding box center [922, 571] width 145 height 15
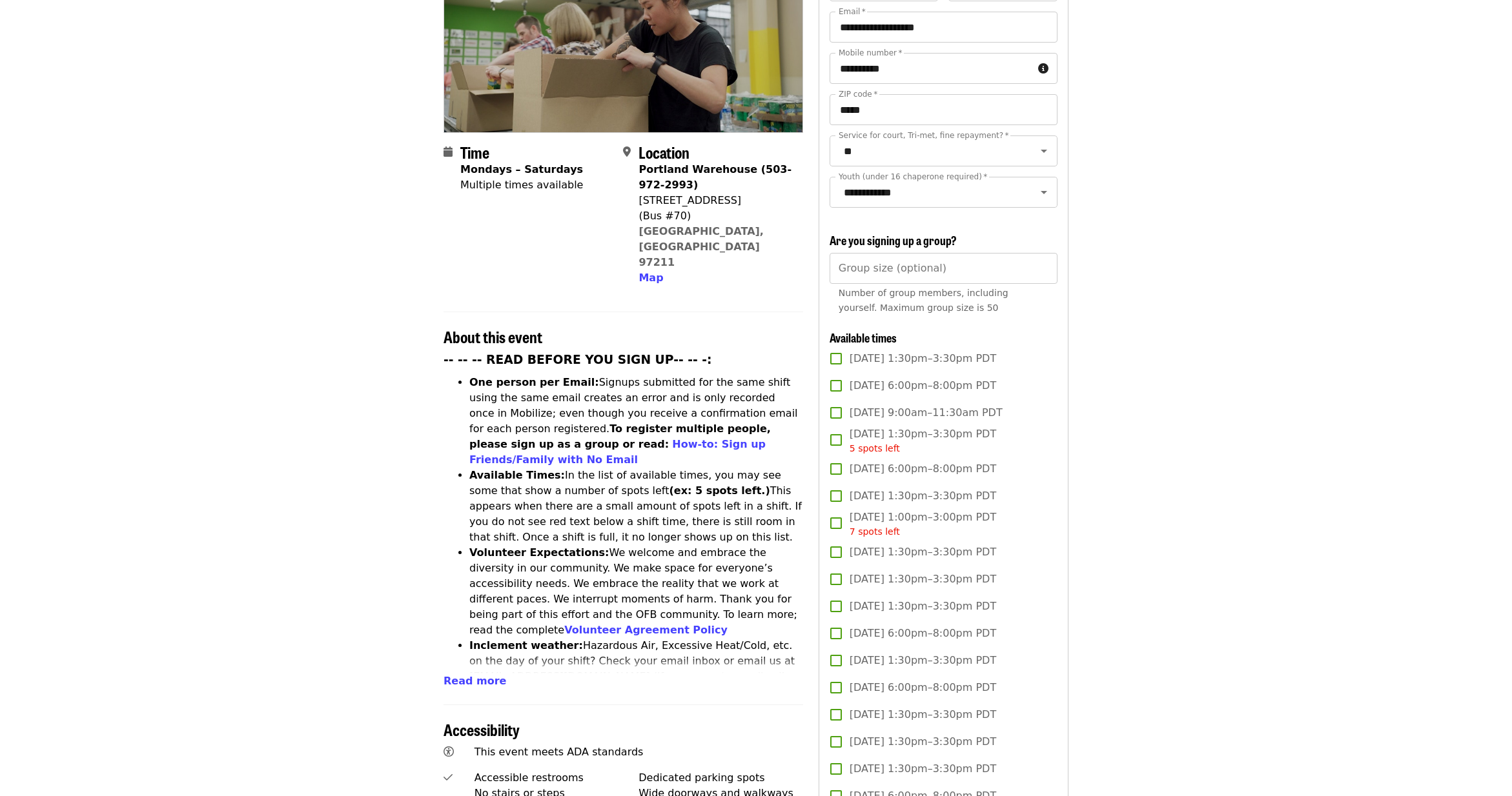
scroll to position [0, 0]
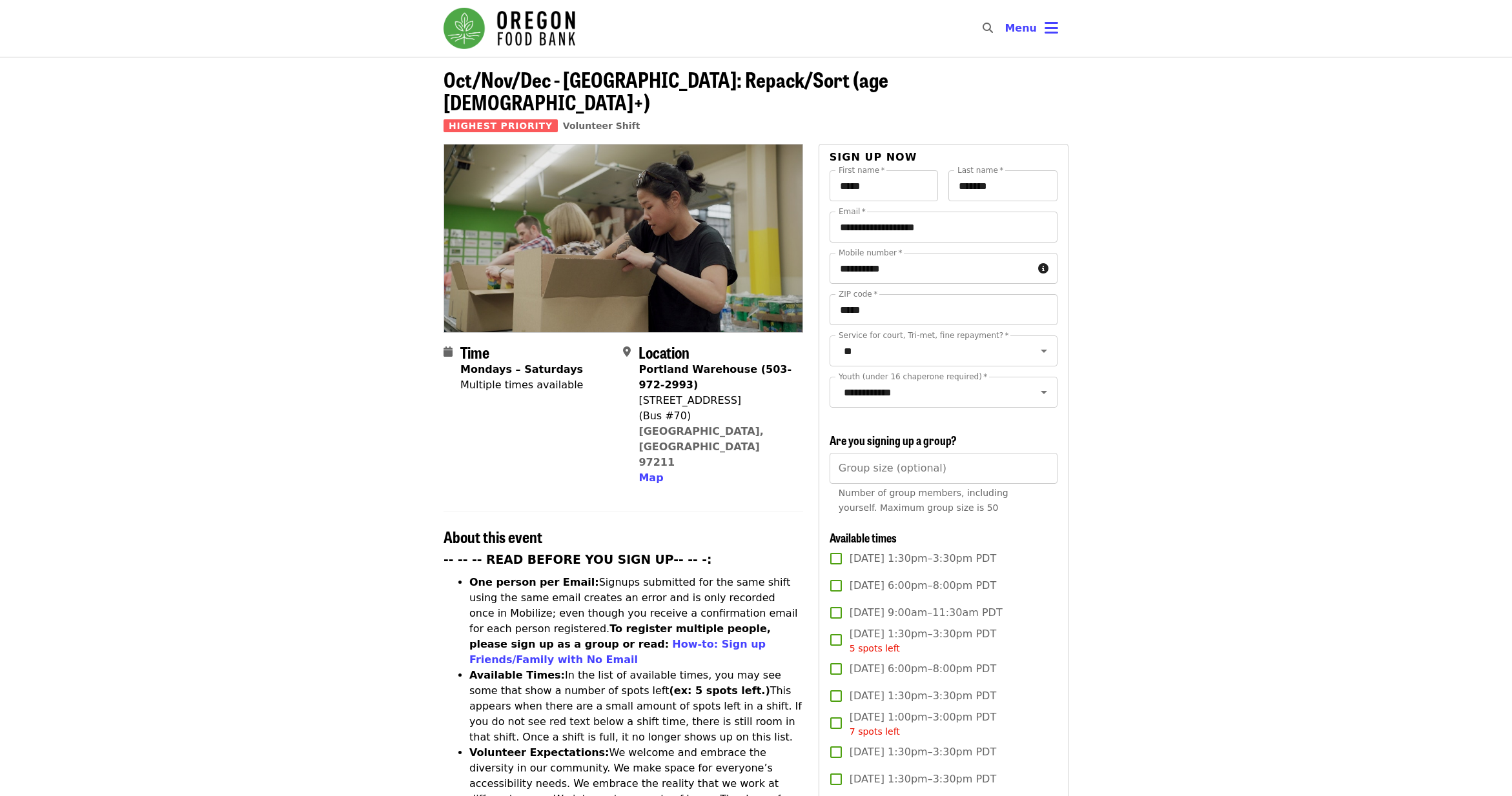
click at [493, 92] on span "Oct/Nov/Dec - [GEOGRAPHIC_DATA]: Repack/Sort (age [DEMOGRAPHIC_DATA]+)" at bounding box center [666, 90] width 444 height 53
click at [647, 471] on span "Map" at bounding box center [650, 477] width 25 height 12
click at [535, 39] on img "Main navigation" at bounding box center [509, 28] width 131 height 42
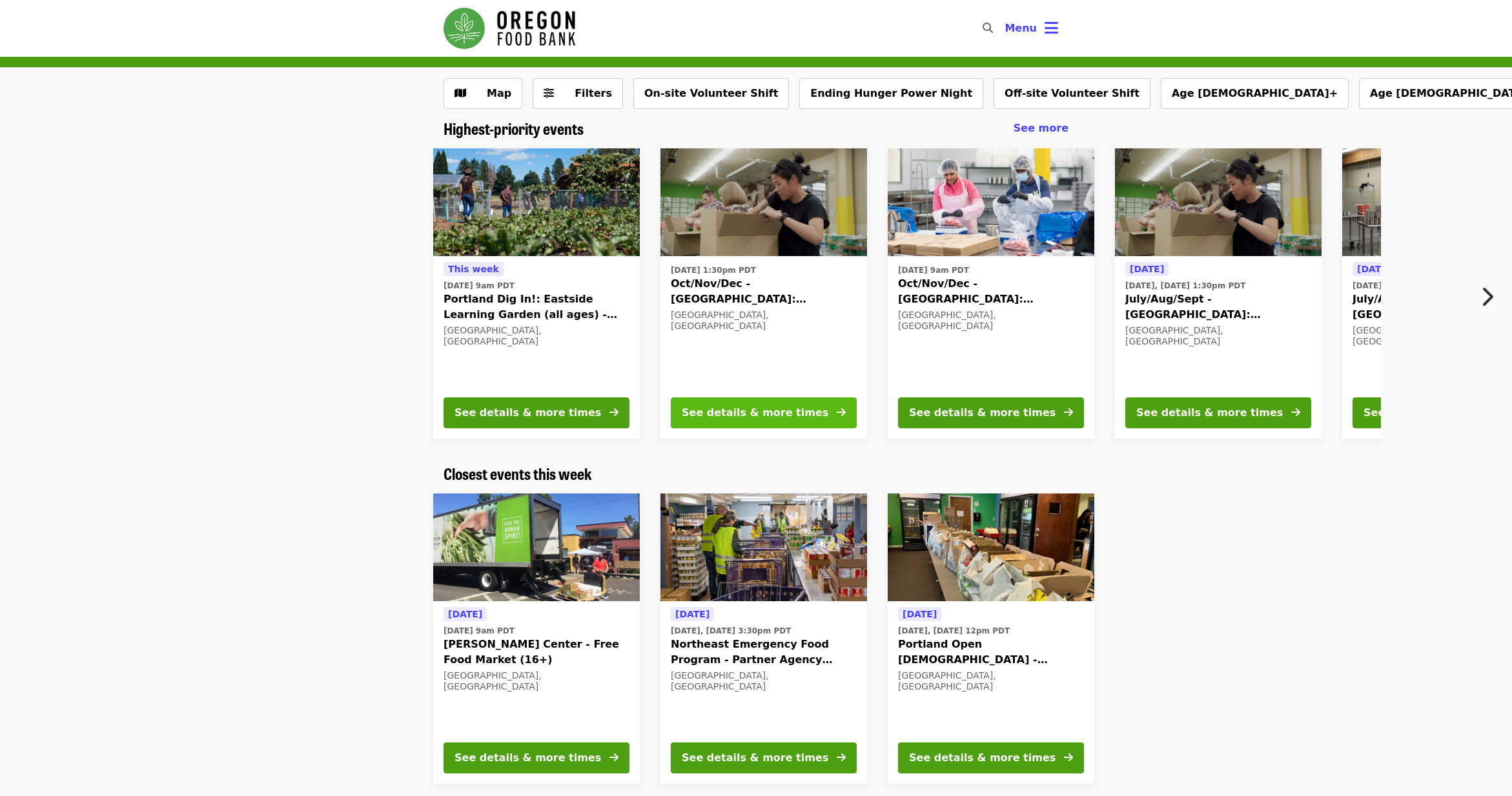
click at [801, 409] on div "See details & more times" at bounding box center [755, 413] width 147 height 15
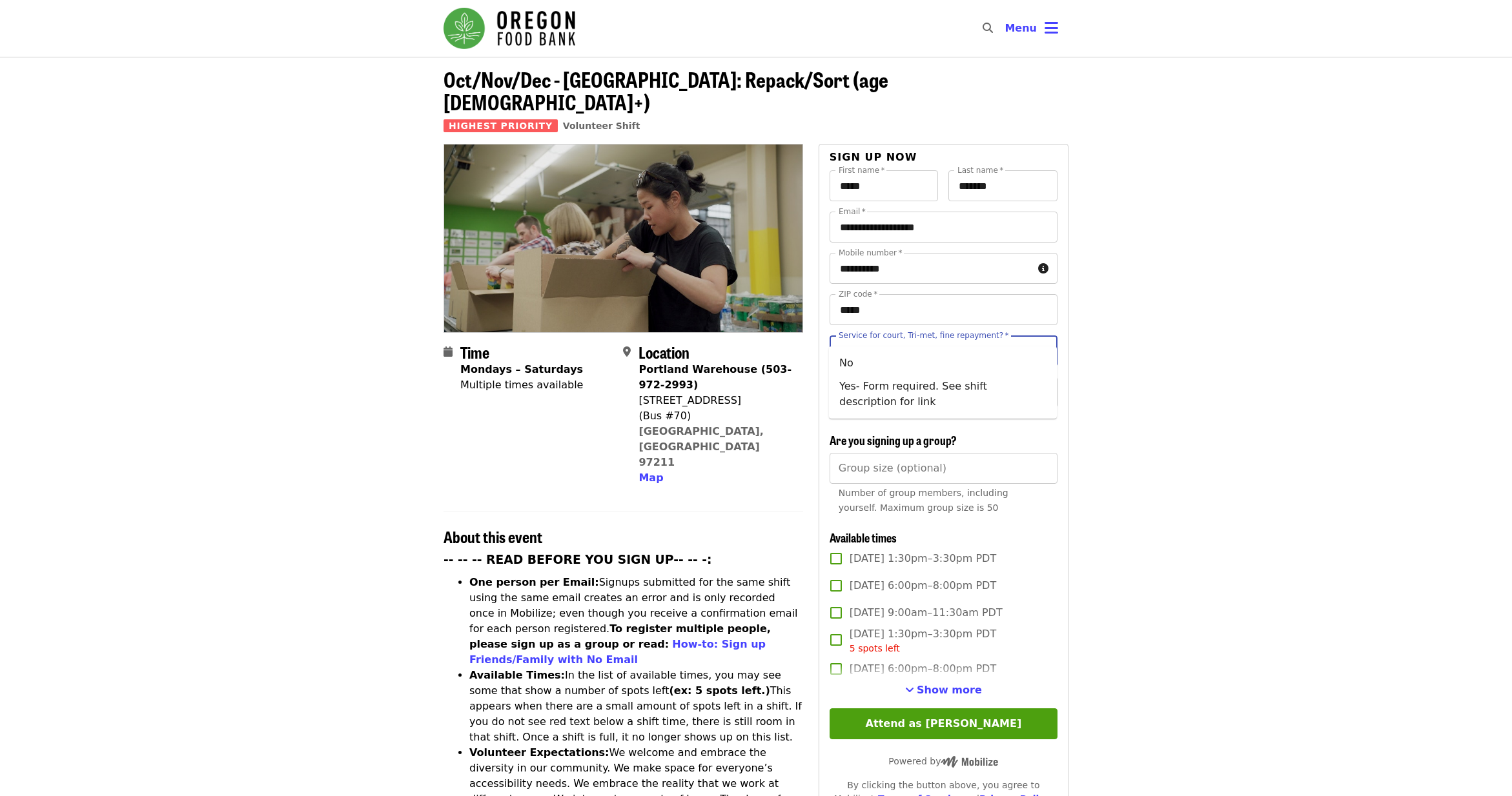
click at [930, 336] on div "Service for court, Tri-met, fine repayment?   * Service for court, Tri-met, fin…" at bounding box center [943, 351] width 228 height 31
click at [917, 364] on li "No" at bounding box center [942, 363] width 228 height 23
type input "**"
click at [912, 381] on input "Youth (under 16 chaperone required)   *" at bounding box center [927, 392] width 176 height 25
click at [923, 409] on li "16 and older" at bounding box center [942, 404] width 228 height 23
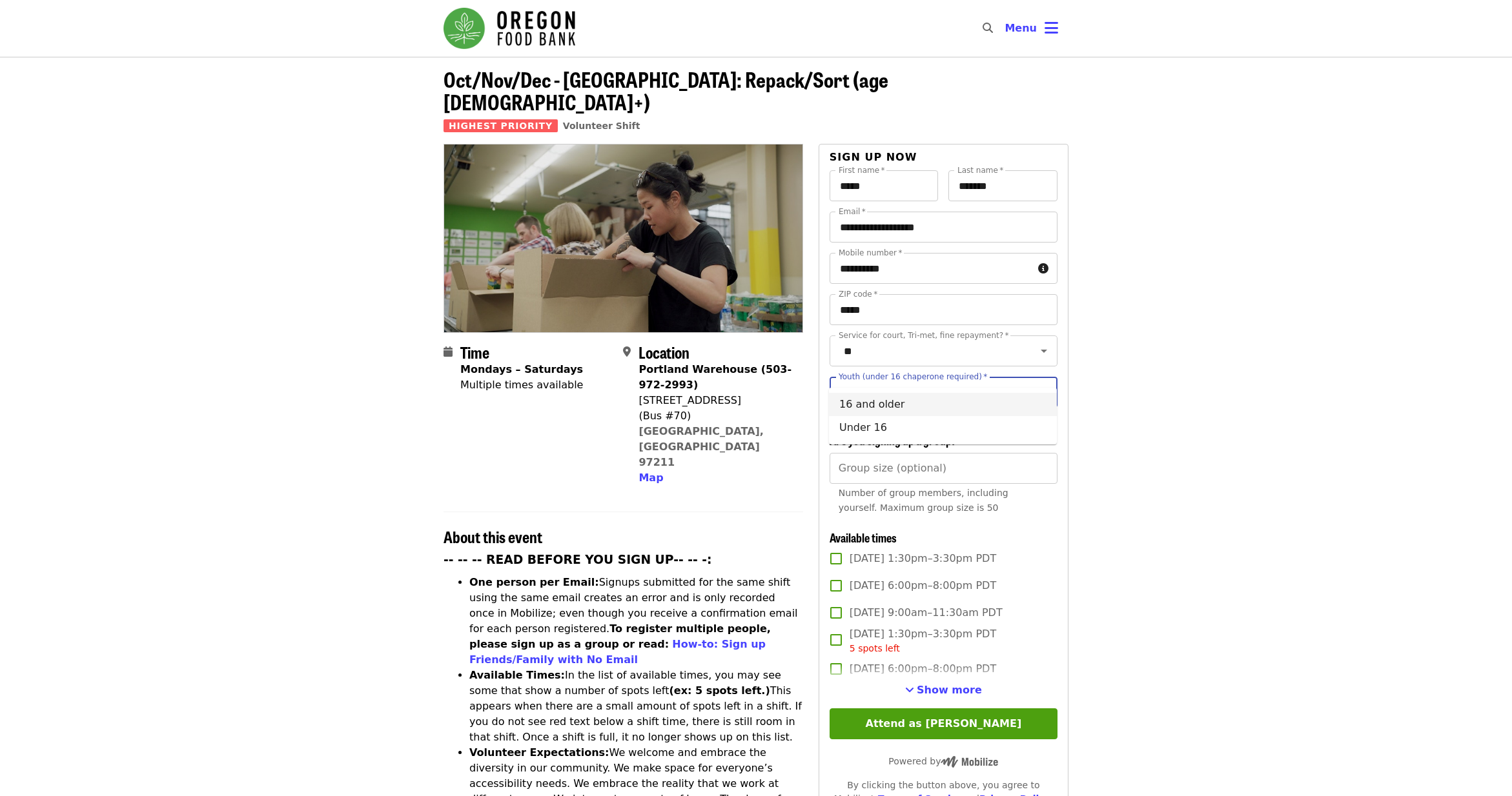
type input "**********"
click at [918, 686] on div "**********" at bounding box center [943, 537] width 228 height 732
click at [918, 709] on button "Attend as [PERSON_NAME]" at bounding box center [943, 724] width 228 height 31
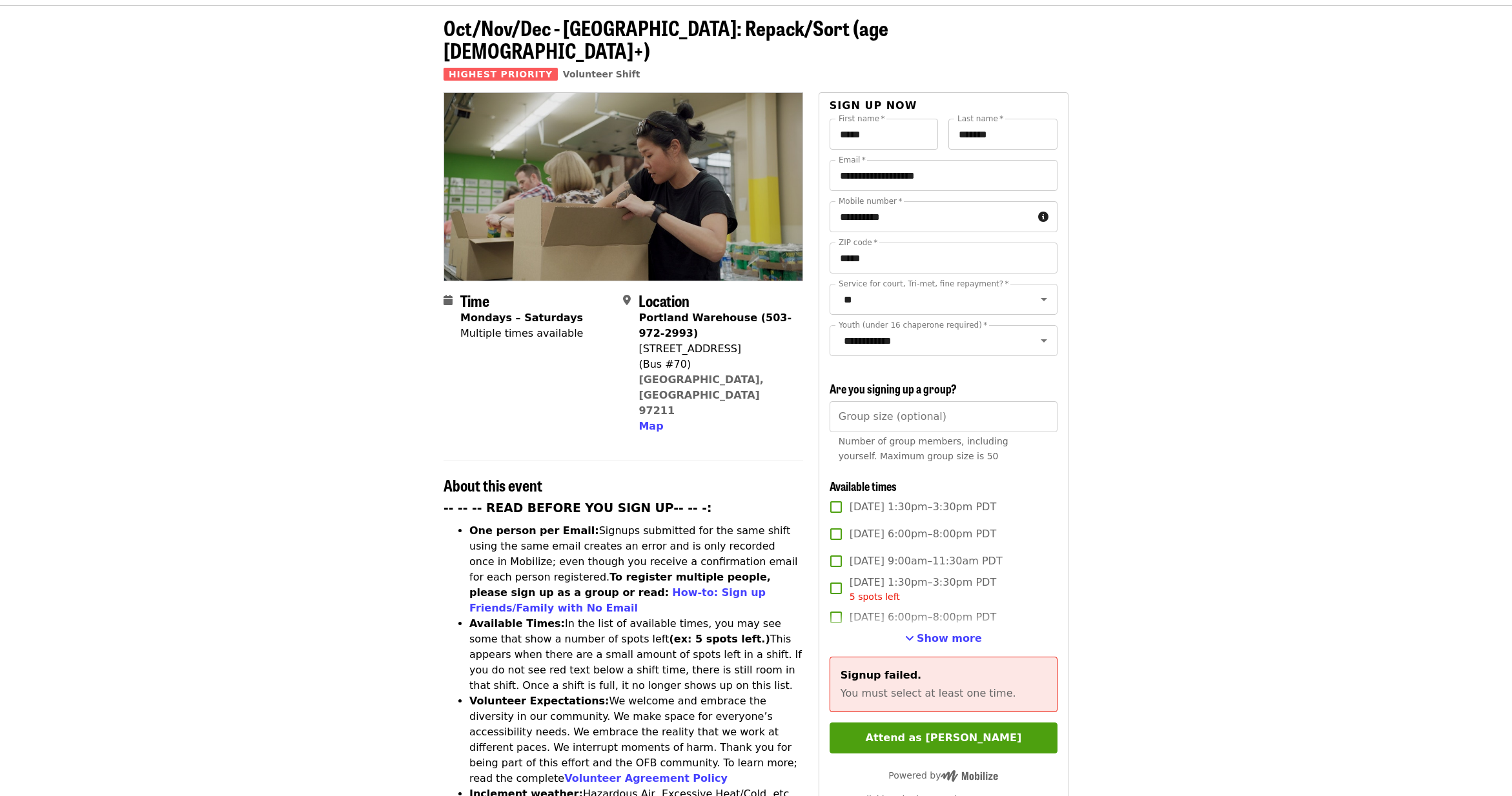
scroll to position [53, 0]
click at [957, 631] on span "Show more" at bounding box center [949, 637] width 65 height 12
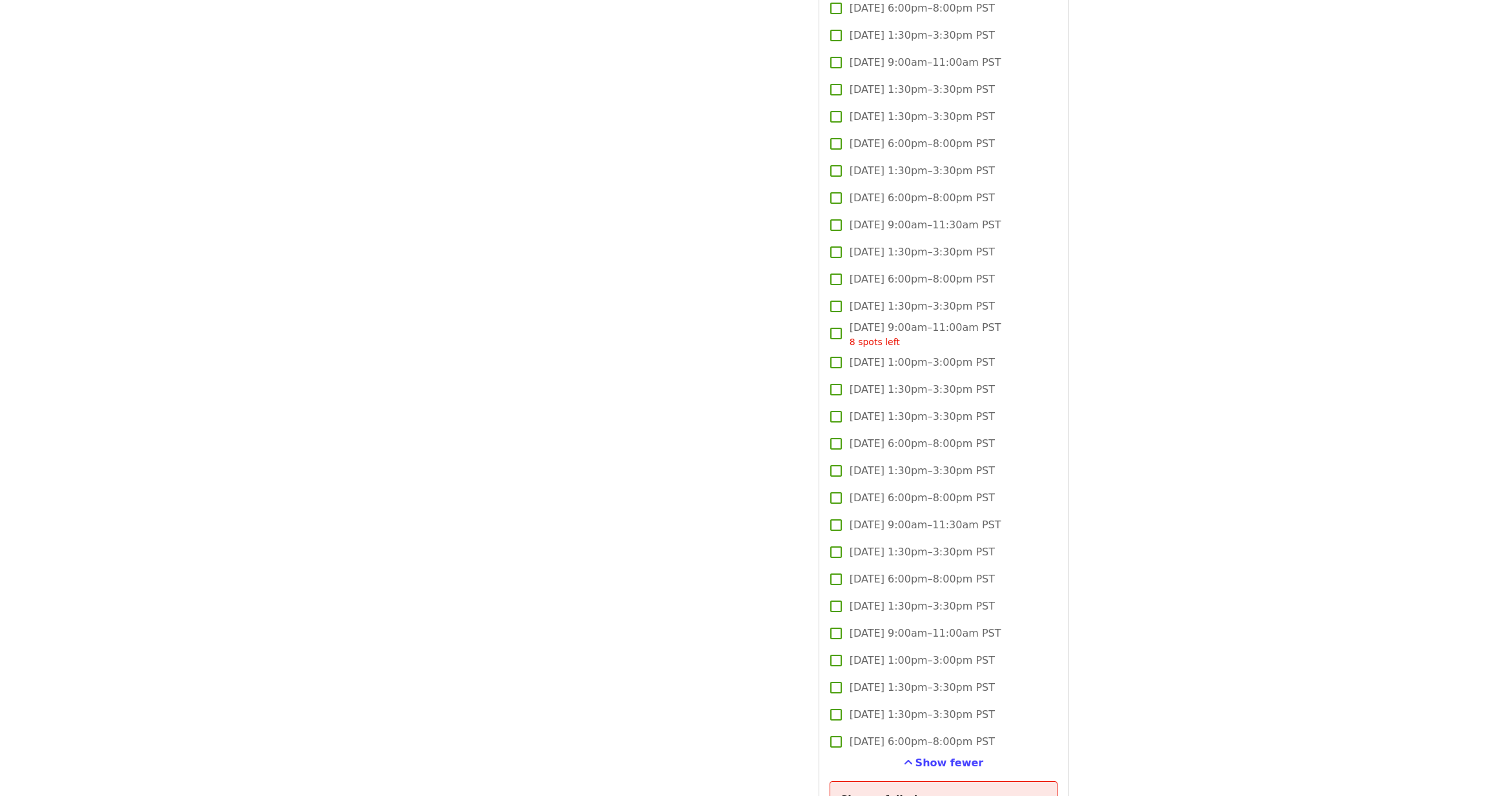
scroll to position [2872, 0]
click at [899, 701] on span "[DATE] 1:30pm–3:30pm PST" at bounding box center [922, 709] width 145 height 15
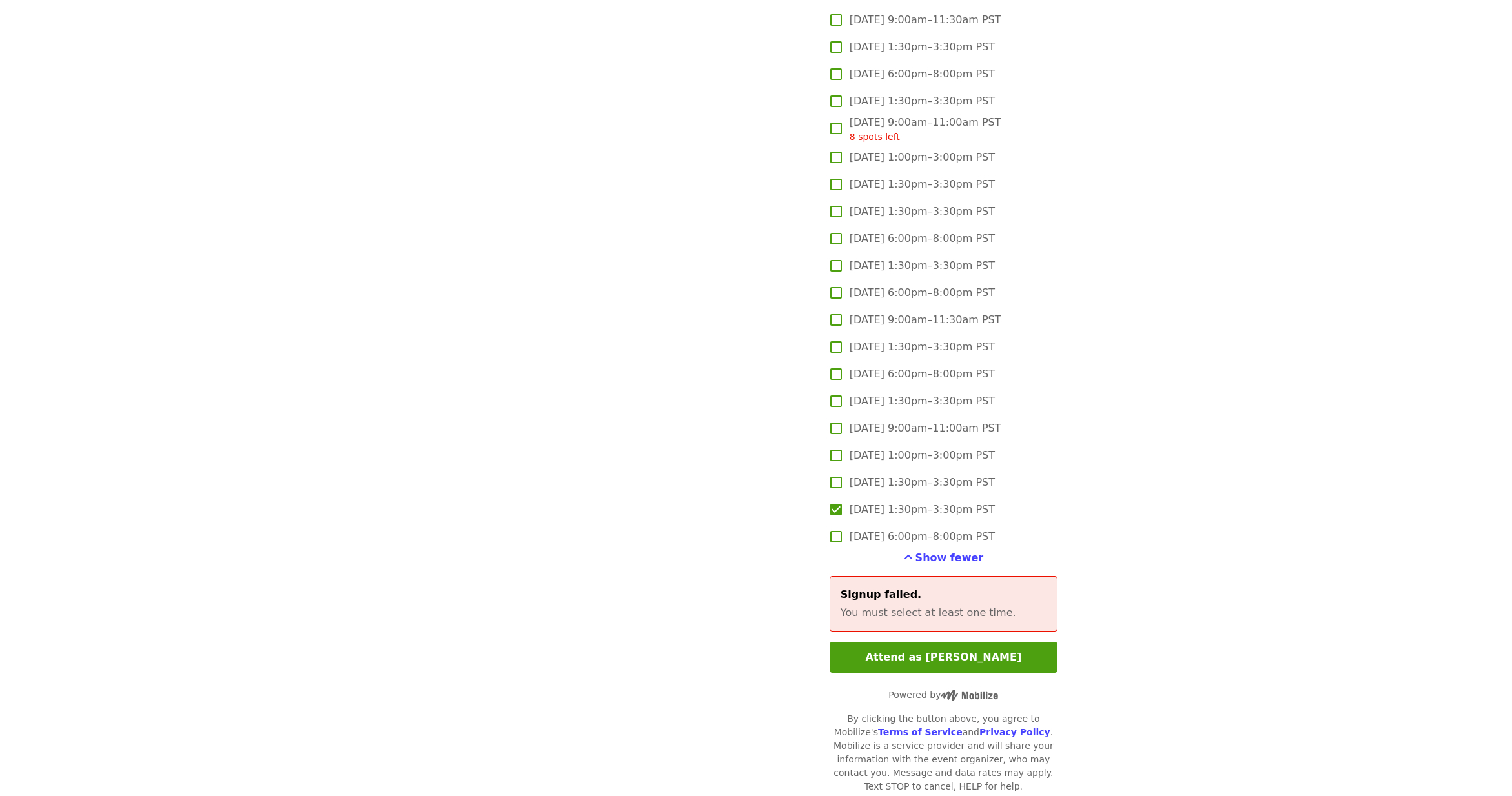
scroll to position [3075, 0]
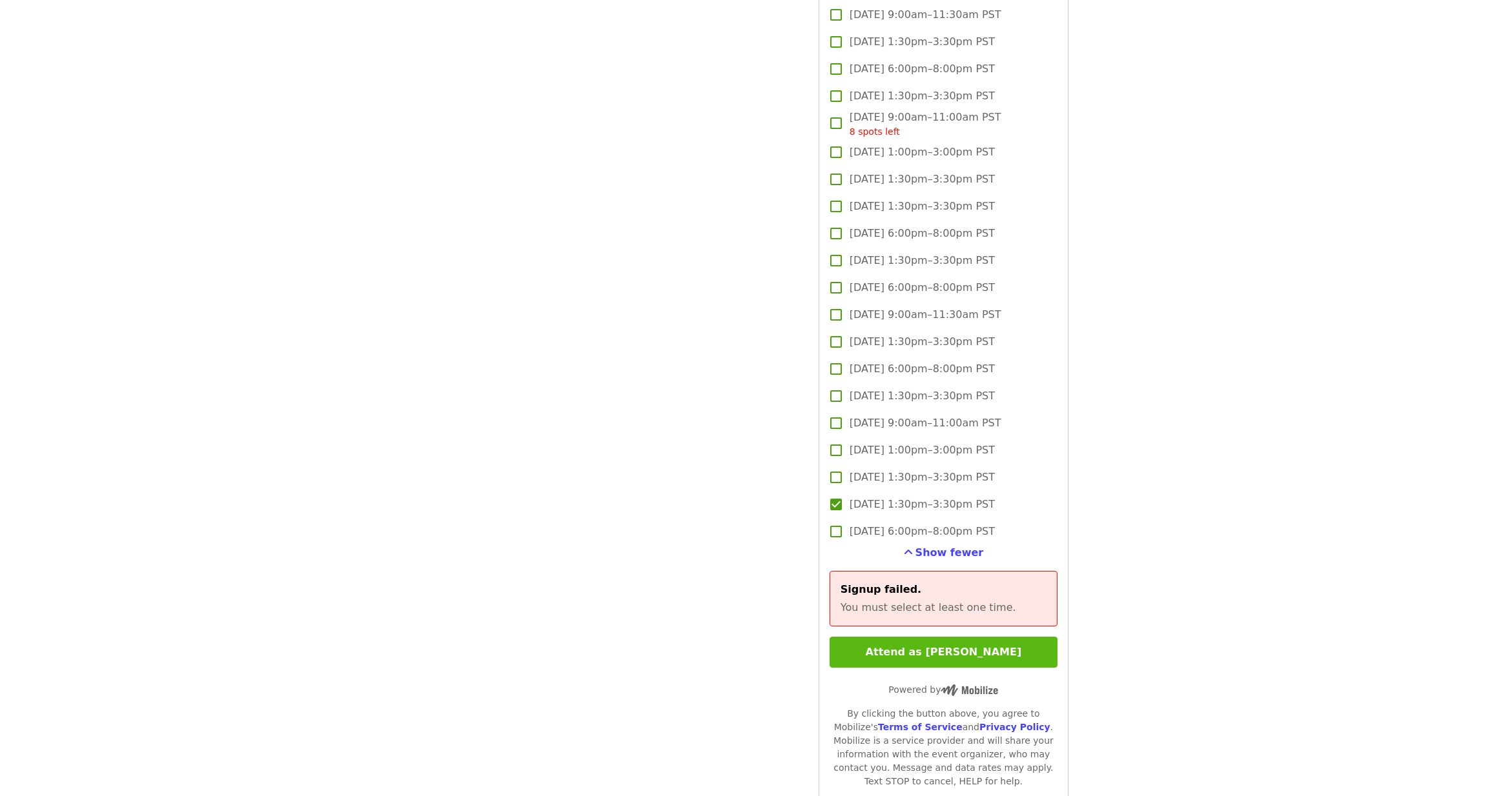
click at [920, 643] on button "Attend as [PERSON_NAME]" at bounding box center [943, 652] width 228 height 31
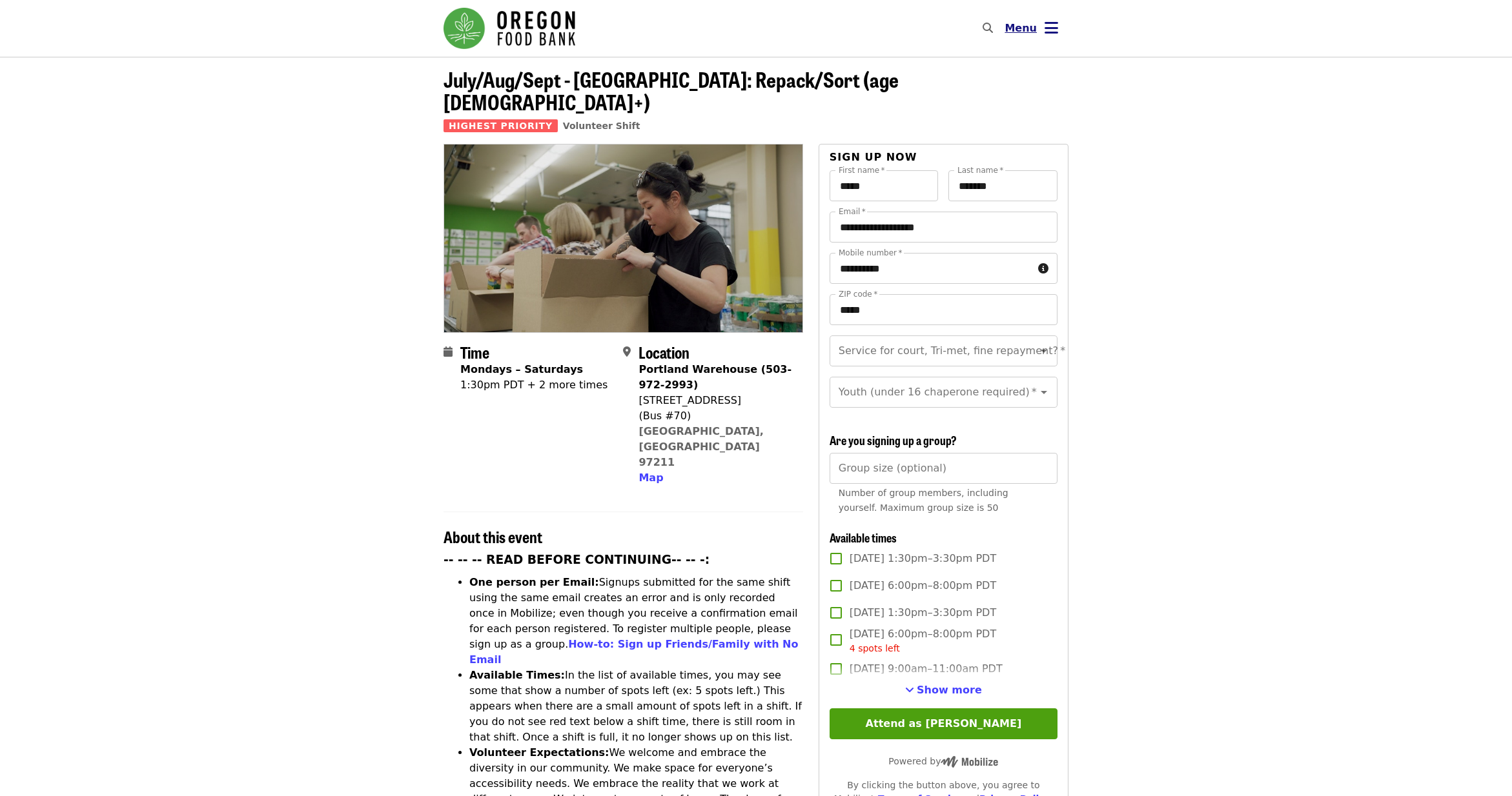
click at [1047, 30] on icon "bars icon" at bounding box center [1052, 28] width 14 height 19
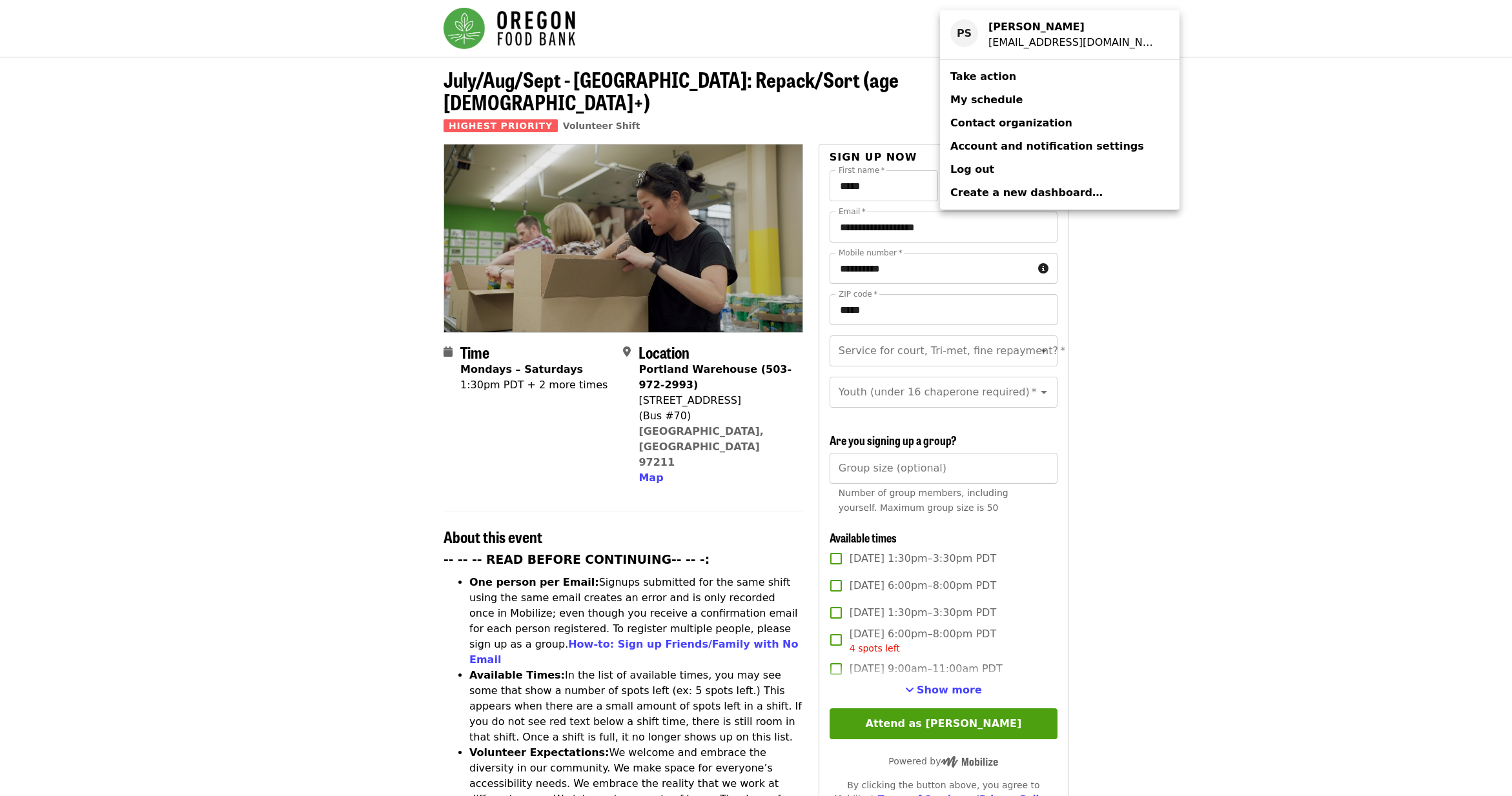
click at [968, 96] on span "My schedule" at bounding box center [985, 99] width 72 height 12
